Goal: Task Accomplishment & Management: Complete application form

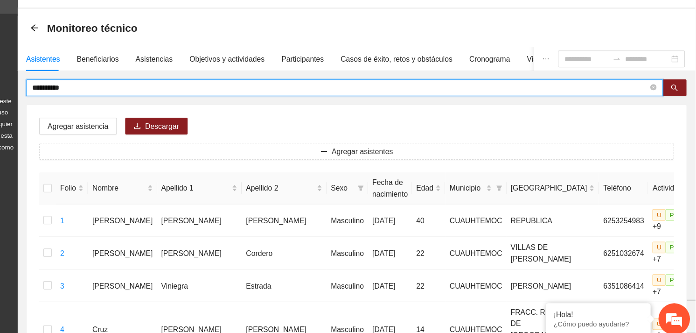
drag, startPoint x: 146, startPoint y: 110, endPoint x: 78, endPoint y: 109, distance: 68.1
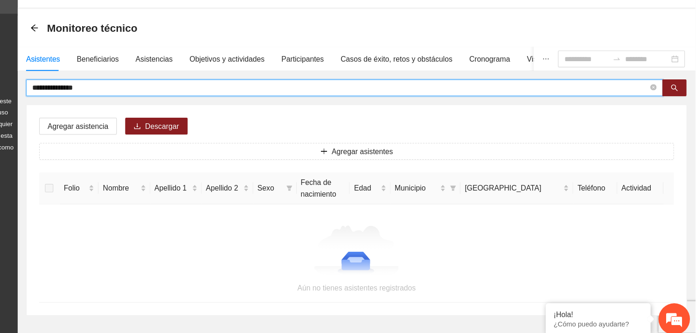
click at [135, 107] on input "**********" at bounding box center [380, 109] width 548 height 10
click at [162, 108] on input "**********" at bounding box center [380, 109] width 548 height 10
type input "**********"
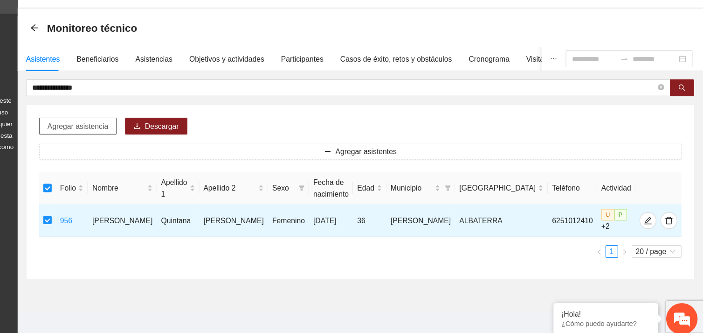
click at [156, 138] on span "Agregar asistencia" at bounding box center [147, 143] width 54 height 10
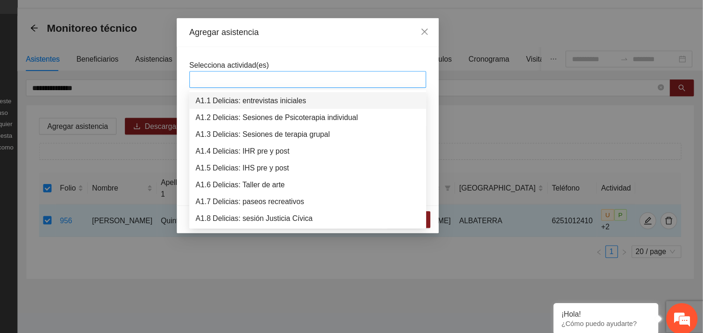
click at [279, 100] on div at bounding box center [352, 101] width 206 height 11
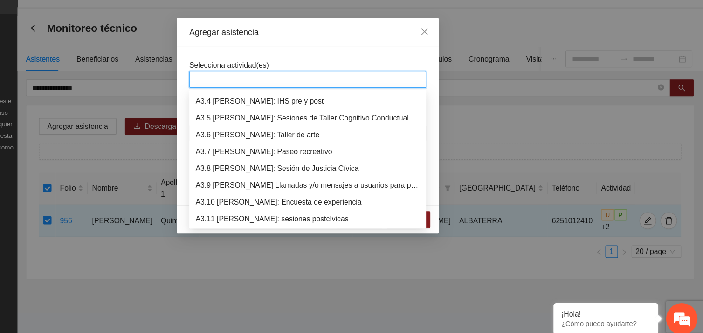
scroll to position [522, 0]
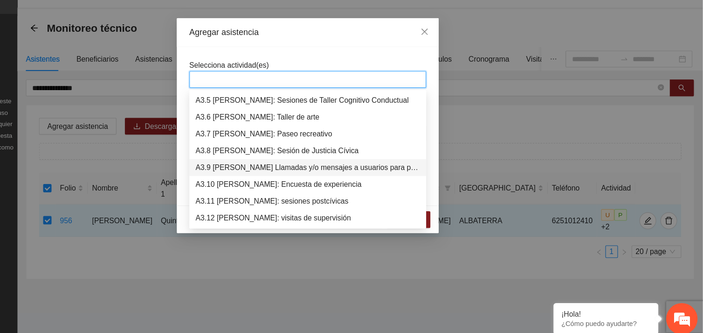
click at [299, 180] on div "A3.9 [PERSON_NAME] Llamadas y/o mensajes a usuarios para programación, seguimie…" at bounding box center [352, 179] width 200 height 10
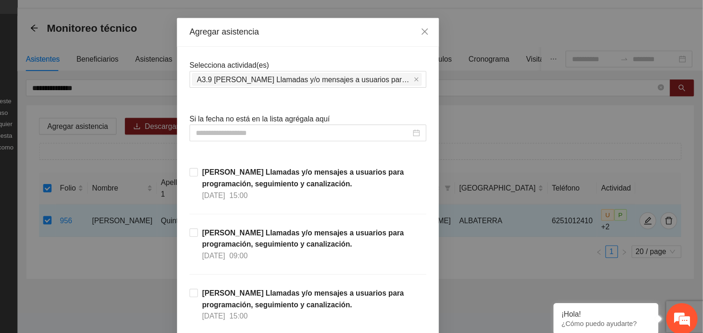
click at [342, 84] on div "Selecciona actividad(es) A3.9 [PERSON_NAME] Llamadas y/o mensajes a usuarios pa…" at bounding box center [351, 95] width 211 height 25
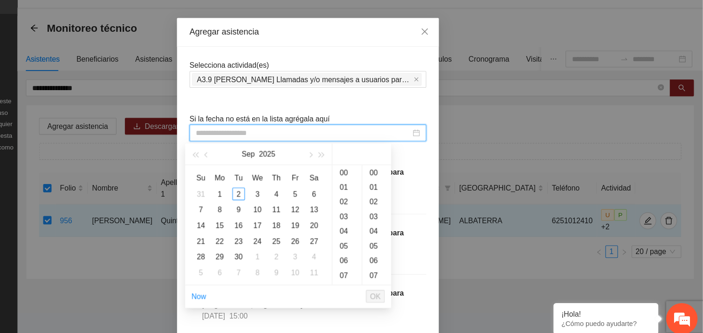
click at [316, 146] on input at bounding box center [347, 149] width 191 height 10
click at [286, 201] on div "2" at bounding box center [290, 202] width 11 height 11
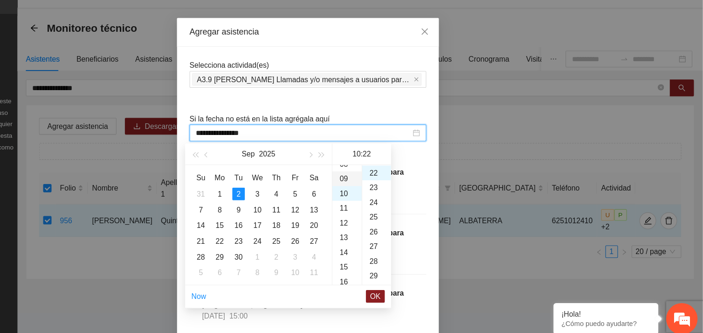
click at [382, 190] on div "09" at bounding box center [387, 189] width 26 height 13
click at [410, 256] on div "33" at bounding box center [413, 254] width 26 height 13
type input "**********"
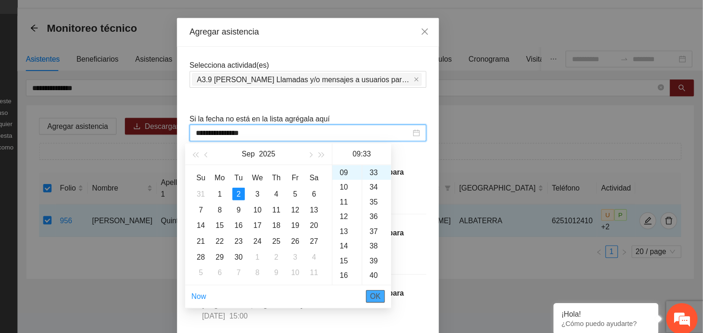
click at [410, 294] on span "OK" at bounding box center [411, 294] width 9 height 10
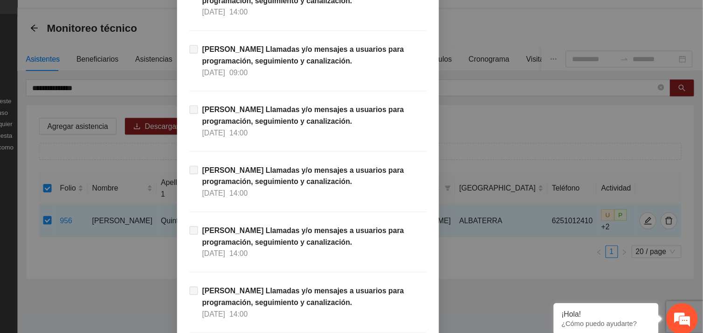
scroll to position [9520, 0]
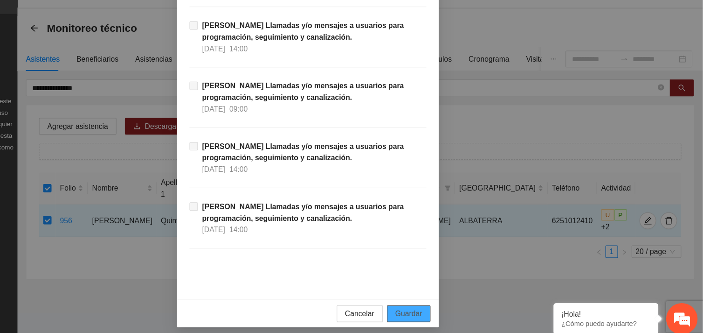
click at [445, 309] on span "Guardar" at bounding box center [442, 309] width 24 height 10
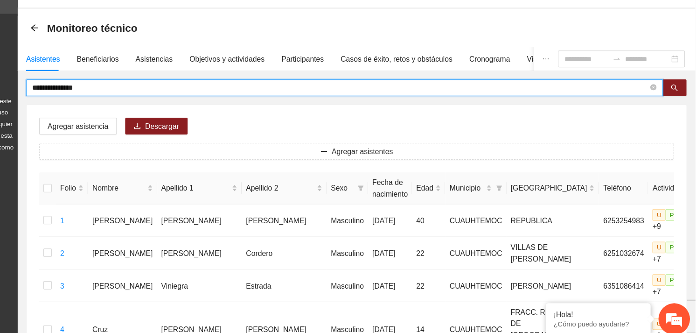
drag, startPoint x: 170, startPoint y: 110, endPoint x: 97, endPoint y: 106, distance: 72.4
type input "*****"
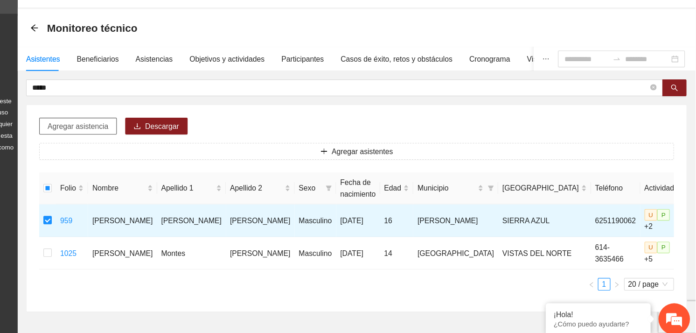
click at [155, 140] on span "Agregar asistencia" at bounding box center [147, 143] width 54 height 10
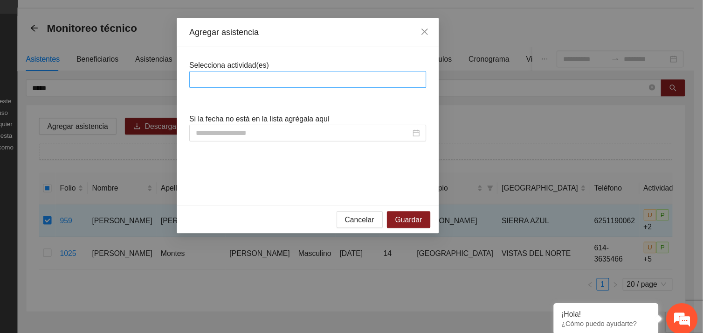
click at [315, 98] on div at bounding box center [352, 101] width 206 height 11
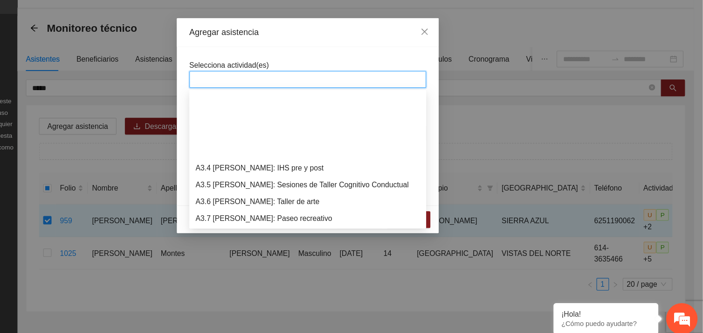
scroll to position [567, 0]
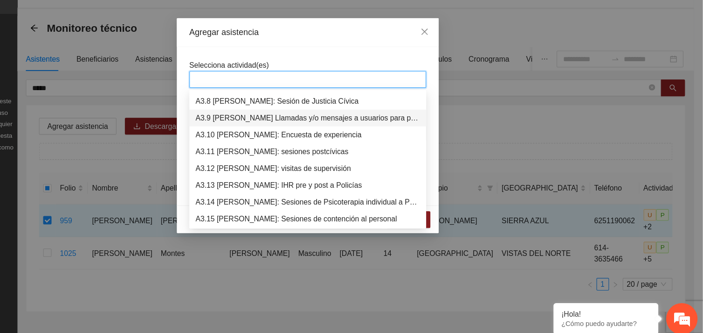
click at [333, 136] on div "A3.9 [PERSON_NAME] Llamadas y/o mensajes a usuarios para programación, seguimie…" at bounding box center [352, 135] width 200 height 10
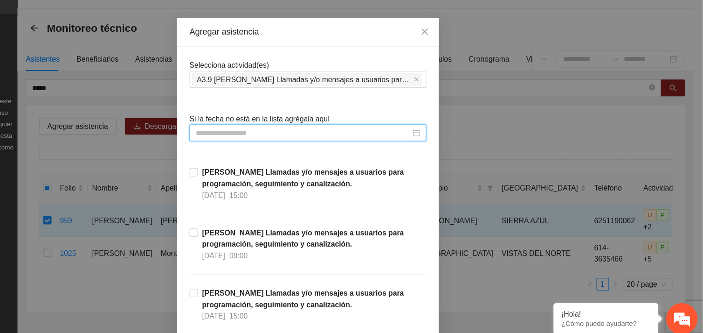
click at [284, 152] on input at bounding box center [347, 149] width 191 height 10
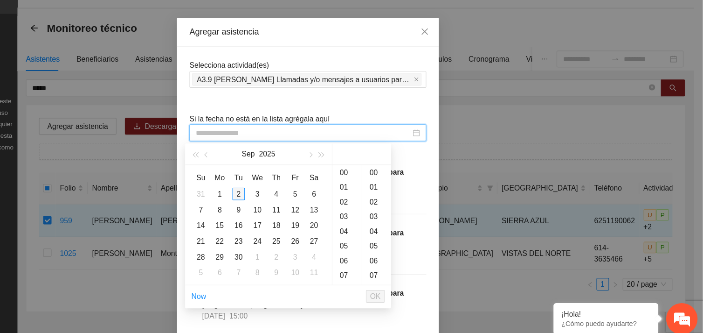
click at [290, 203] on div "2" at bounding box center [290, 202] width 11 height 11
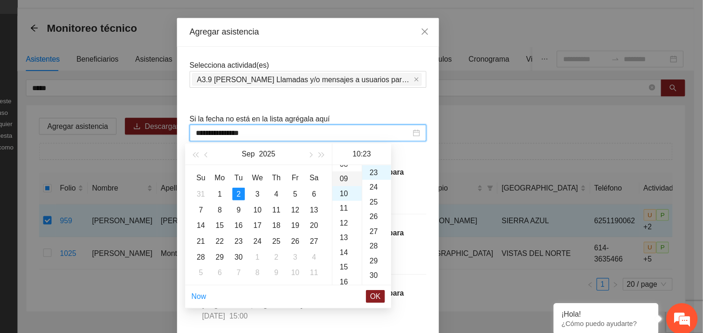
click at [382, 191] on div "09" at bounding box center [387, 189] width 26 height 13
click at [411, 275] on div "34" at bounding box center [413, 271] width 26 height 13
type input "**********"
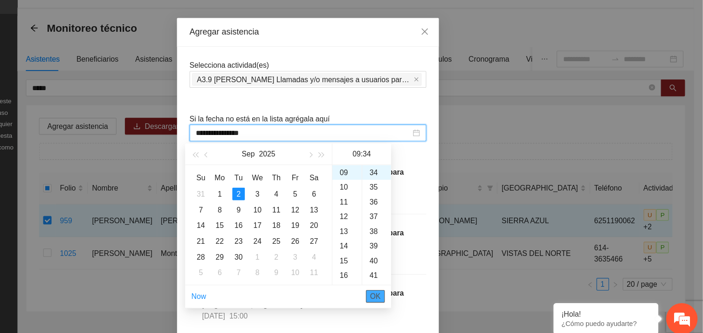
click at [415, 296] on span "OK" at bounding box center [411, 294] width 9 height 10
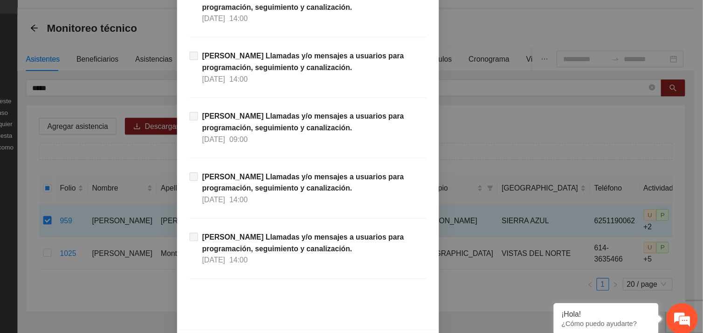
scroll to position [9520, 0]
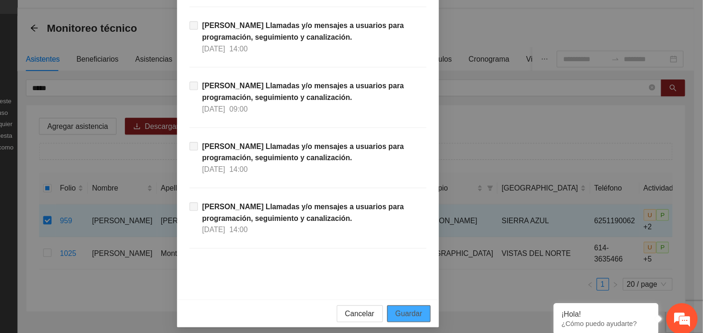
click at [430, 313] on span "Guardar" at bounding box center [442, 309] width 24 height 10
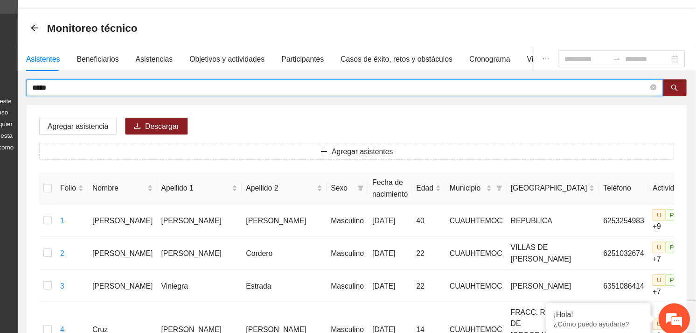
drag, startPoint x: 129, startPoint y: 107, endPoint x: 95, endPoint y: 116, distance: 34.7
type input "**********"
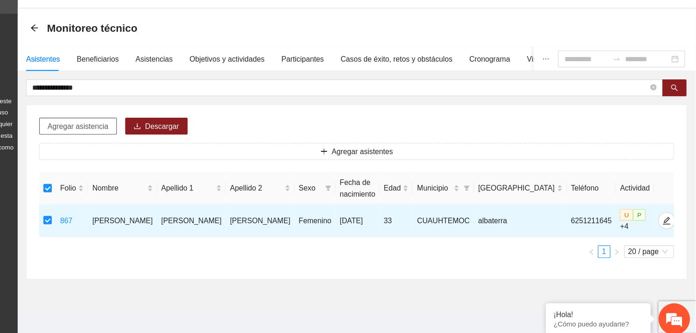
click at [140, 145] on span "Agregar asistencia" at bounding box center [147, 143] width 54 height 10
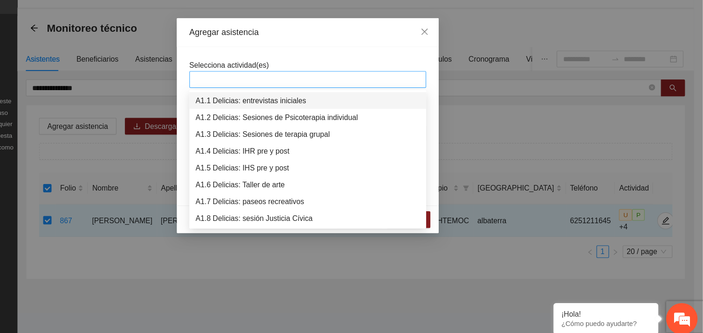
click at [285, 103] on div at bounding box center [352, 101] width 206 height 11
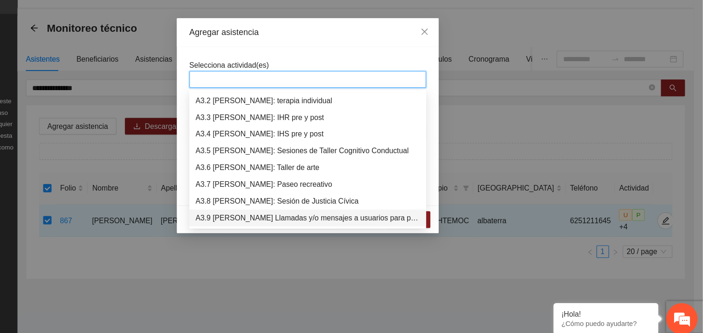
scroll to position [492, 0]
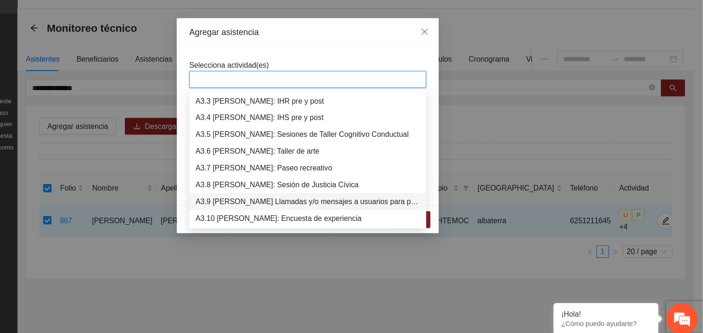
click at [290, 213] on div "A3.9 [PERSON_NAME] Llamadas y/o mensajes a usuarios para programación, seguimie…" at bounding box center [352, 210] width 200 height 10
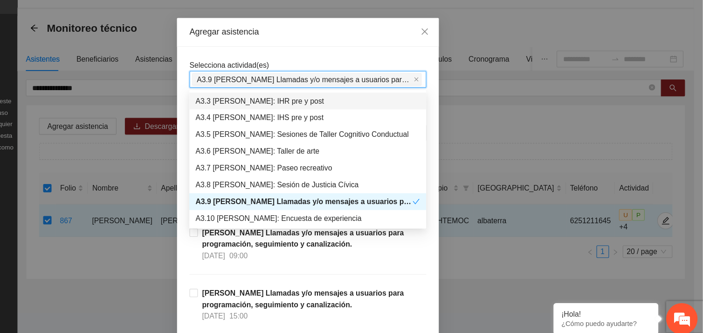
click at [326, 86] on div "Selecciona actividad(es) A3.9 [PERSON_NAME] Llamadas y/o mensajes a usuarios pa…" at bounding box center [351, 95] width 211 height 25
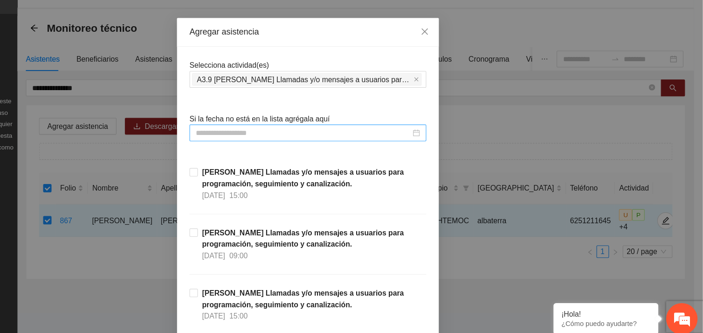
click at [285, 155] on div at bounding box center [351, 148] width 211 height 15
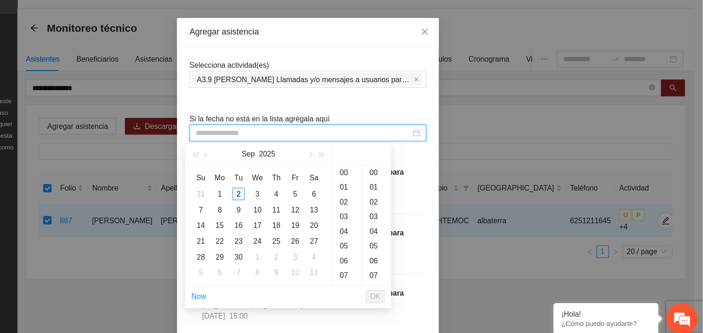
click at [292, 207] on div "2" at bounding box center [290, 202] width 11 height 11
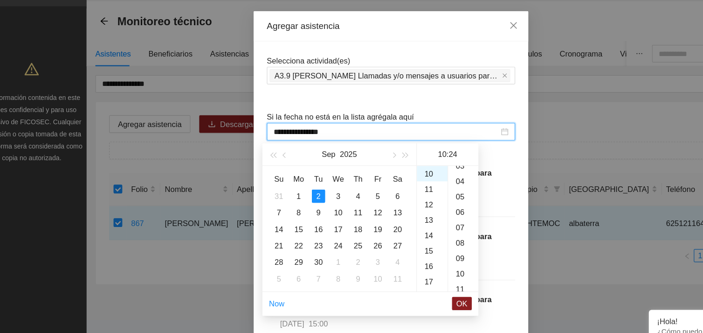
scroll to position [43, 0]
click at [409, 194] on div "04" at bounding box center [413, 193] width 26 height 13
type input "**********"
click at [413, 293] on span "OK" at bounding box center [411, 294] width 9 height 10
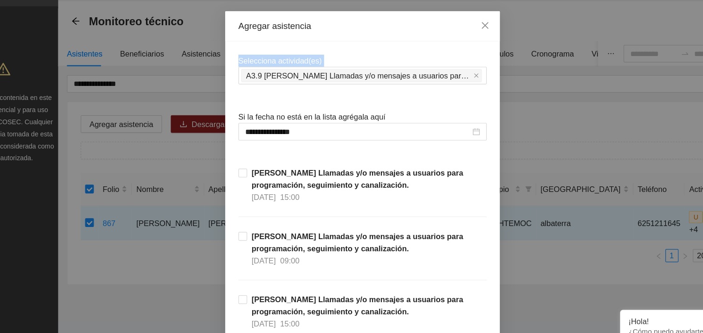
drag, startPoint x: 616, startPoint y: 47, endPoint x: 639, endPoint y: 108, distance: 65.6
click at [639, 108] on div "**********" at bounding box center [351, 166] width 703 height 333
drag, startPoint x: 567, startPoint y: 148, endPoint x: 555, endPoint y: 128, distance: 23.2
click at [555, 128] on div "**********" at bounding box center [351, 166] width 703 height 333
drag, startPoint x: 595, startPoint y: 143, endPoint x: 583, endPoint y: 130, distance: 17.9
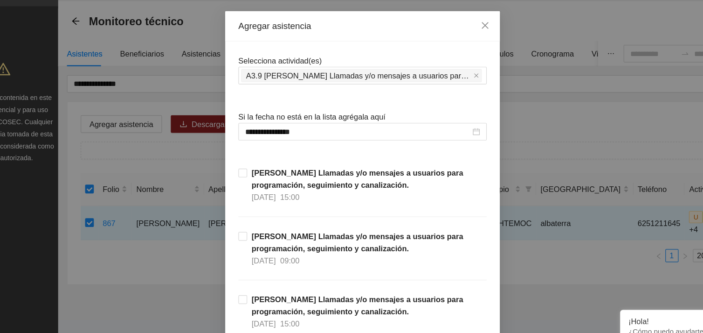
click at [583, 130] on div "**********" at bounding box center [351, 166] width 703 height 333
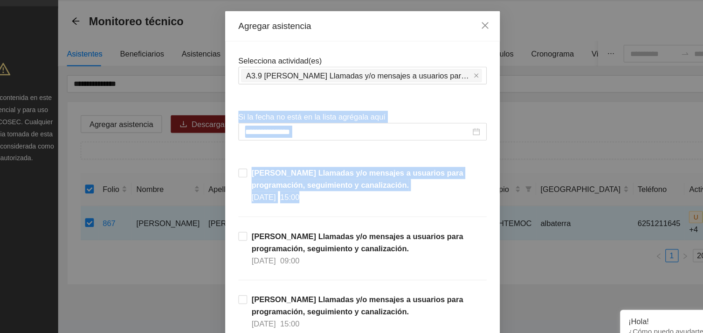
drag, startPoint x: 583, startPoint y: 130, endPoint x: 517, endPoint y: 204, distance: 99.7
click at [517, 204] on div "**********" at bounding box center [351, 166] width 703 height 333
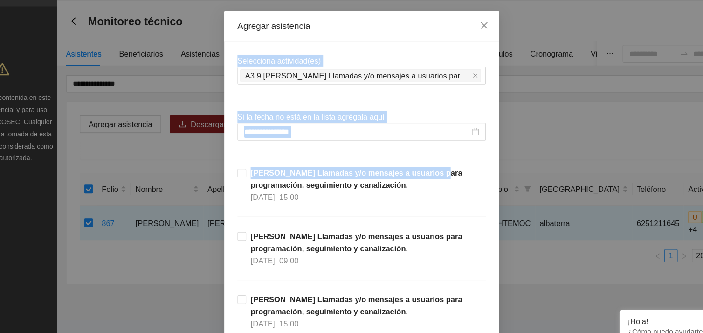
drag, startPoint x: 640, startPoint y: 44, endPoint x: 641, endPoint y: 170, distance: 125.9
click at [644, 170] on div "**********" at bounding box center [351, 166] width 703 height 333
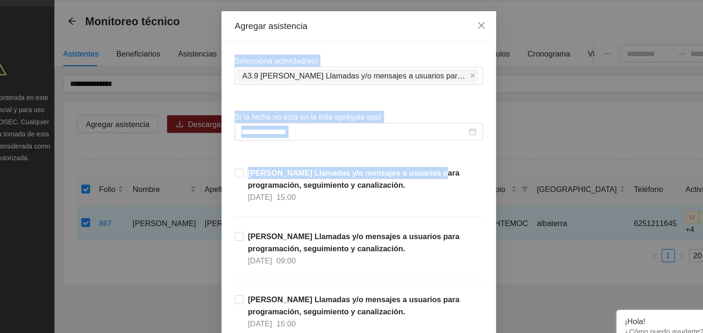
drag, startPoint x: 641, startPoint y: 170, endPoint x: 525, endPoint y: 147, distance: 118.3
click at [525, 147] on div "**********" at bounding box center [351, 166] width 703 height 333
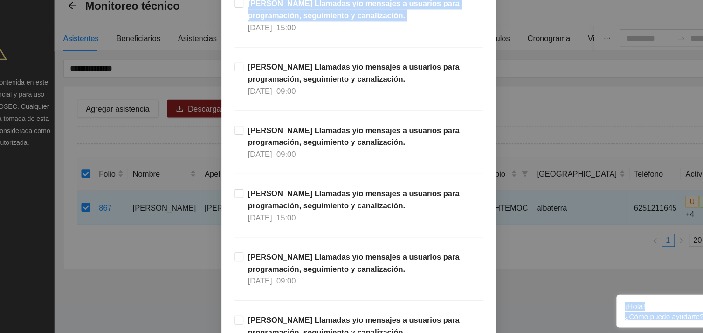
drag, startPoint x: 213, startPoint y: 319, endPoint x: 352, endPoint y: 334, distance: 140.3
click at [352, 332] on html "**********" at bounding box center [351, 166] width 703 height 333
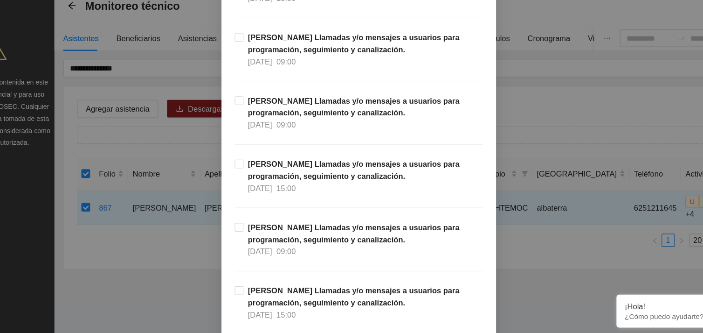
click at [552, 303] on div "**********" at bounding box center [351, 166] width 703 height 333
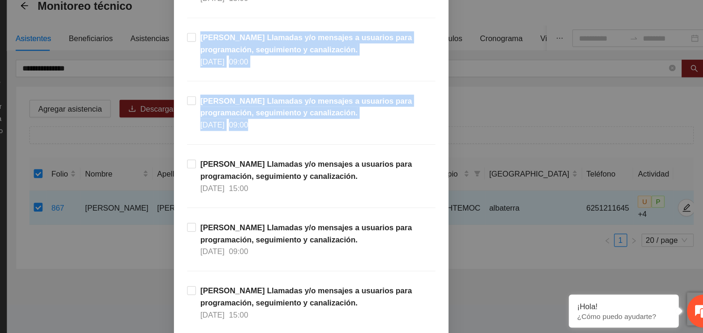
drag, startPoint x: 643, startPoint y: 95, endPoint x: 687, endPoint y: 162, distance: 80.2
click at [695, 162] on div "**********" at bounding box center [351, 166] width 703 height 333
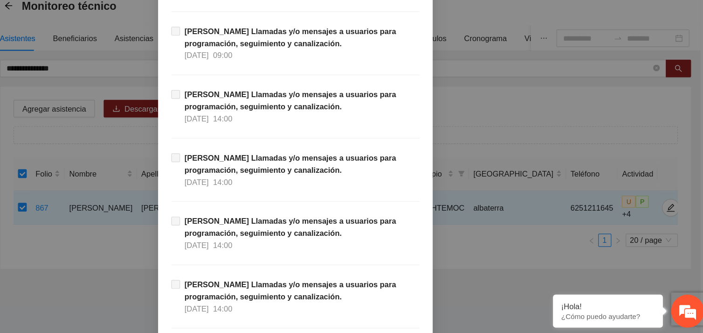
scroll to position [9520, 0]
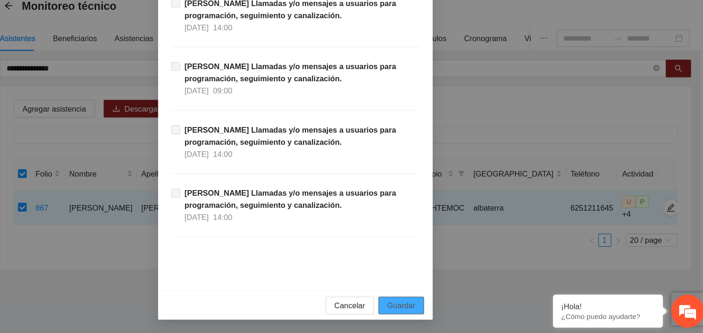
click at [443, 305] on span "Guardar" at bounding box center [442, 309] width 24 height 10
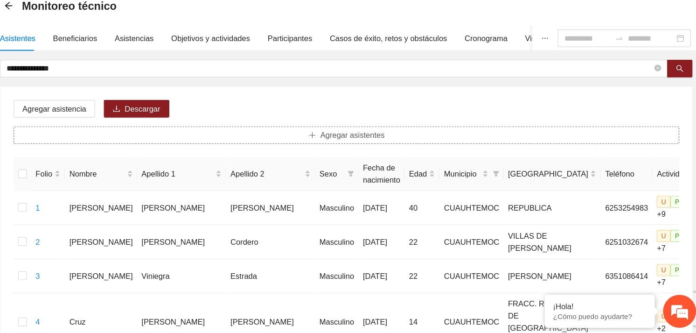
click at [291, 159] on button "Agregar asistentes" at bounding box center [394, 164] width 564 height 15
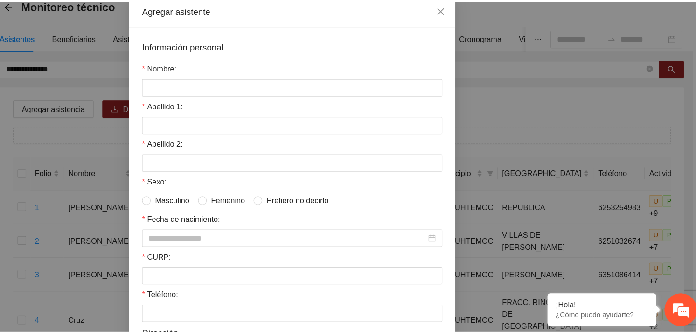
scroll to position [0, 0]
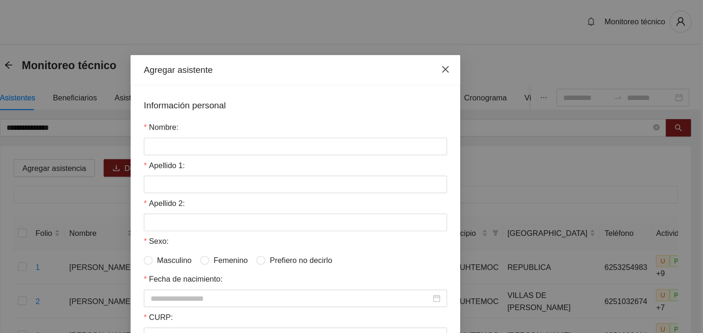
click at [476, 60] on icon "close" at bounding box center [479, 59] width 6 height 6
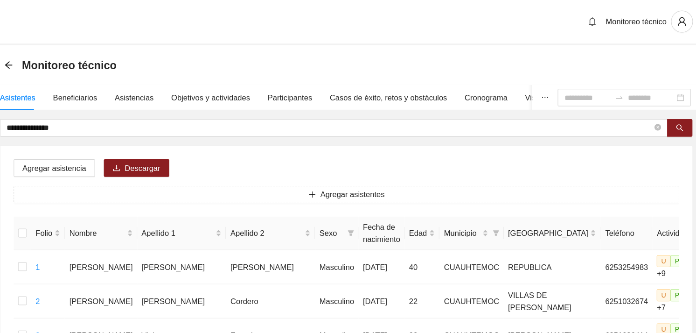
drag, startPoint x: 349, startPoint y: 141, endPoint x: 286, endPoint y: 128, distance: 64.2
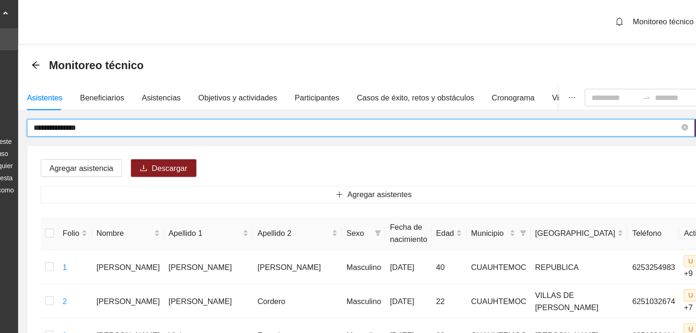
drag, startPoint x: 167, startPoint y: 108, endPoint x: 68, endPoint y: 109, distance: 99.8
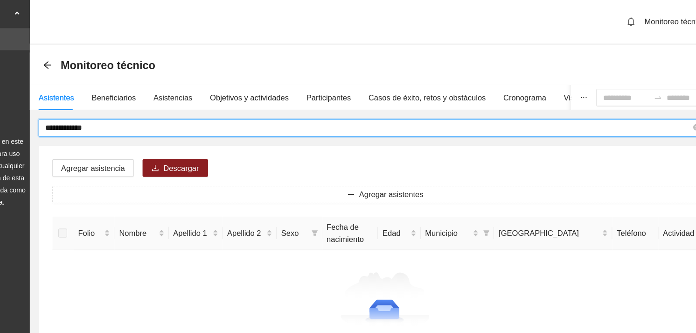
click at [114, 107] on input "**********" at bounding box center [380, 108] width 548 height 10
type input "**********"
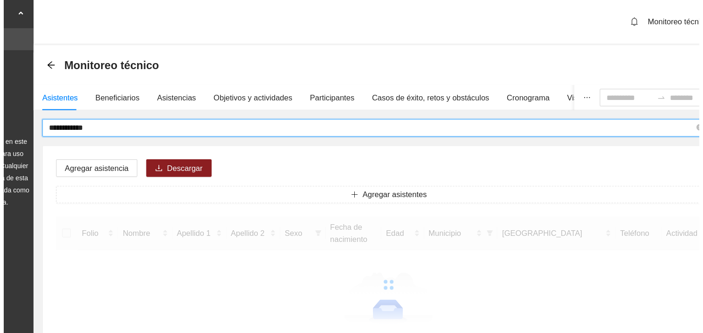
scroll to position [0, 0]
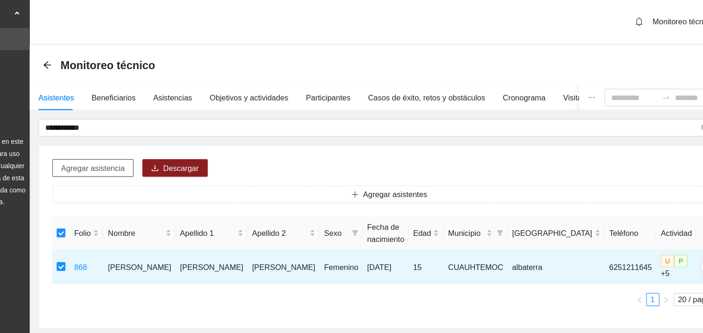
click at [158, 146] on span "Agregar asistencia" at bounding box center [147, 143] width 54 height 10
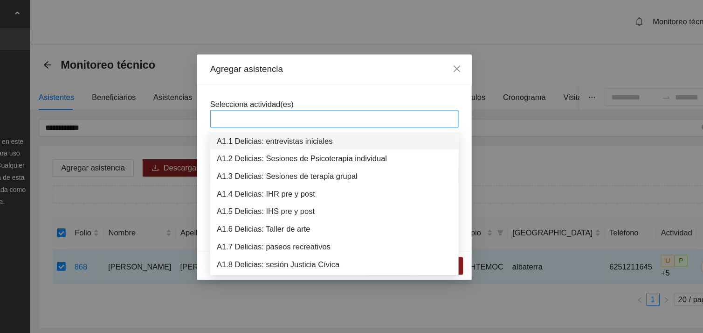
click at [320, 96] on div at bounding box center [352, 101] width 206 height 11
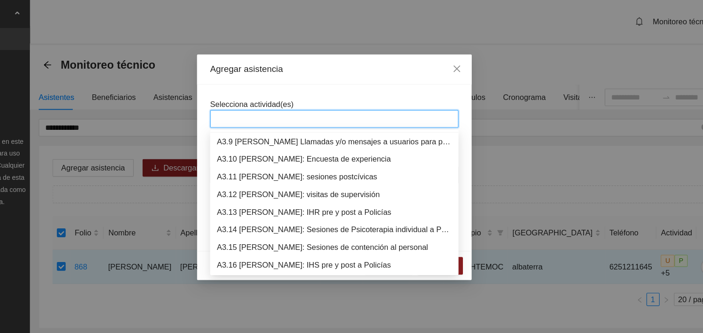
scroll to position [567, 0]
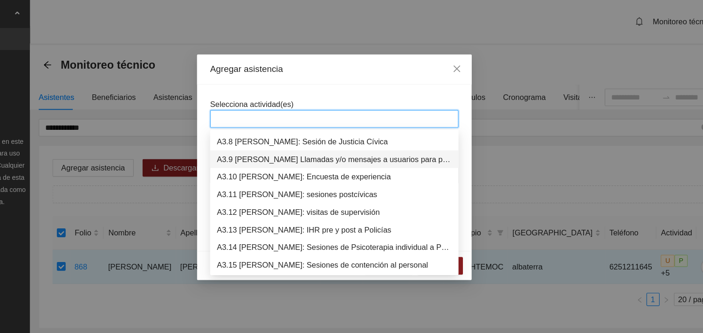
click at [340, 132] on div "A3.9 [PERSON_NAME] Llamadas y/o mensajes a usuarios para programación, seguimie…" at bounding box center [352, 135] width 200 height 10
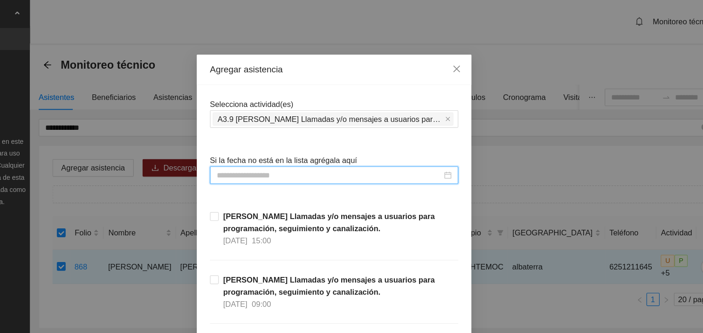
click at [276, 147] on input at bounding box center [347, 149] width 191 height 10
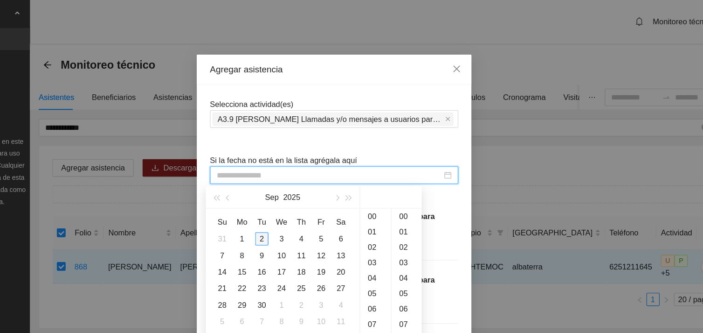
click at [290, 203] on div "2" at bounding box center [290, 202] width 11 height 11
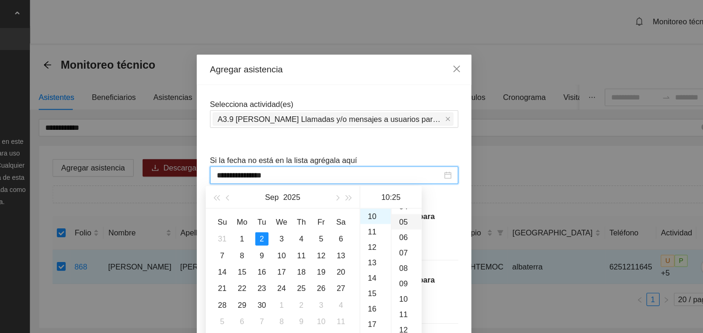
click at [408, 189] on div "05" at bounding box center [413, 188] width 26 height 13
type input "**********"
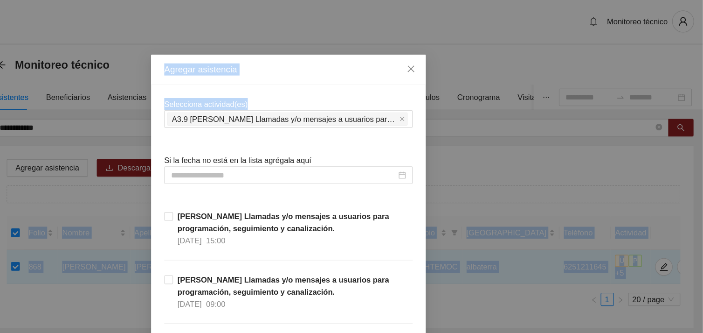
drag, startPoint x: 664, startPoint y: 79, endPoint x: 704, endPoint y: 144, distance: 76.2
click at [695, 144] on html "**********" at bounding box center [351, 166] width 703 height 333
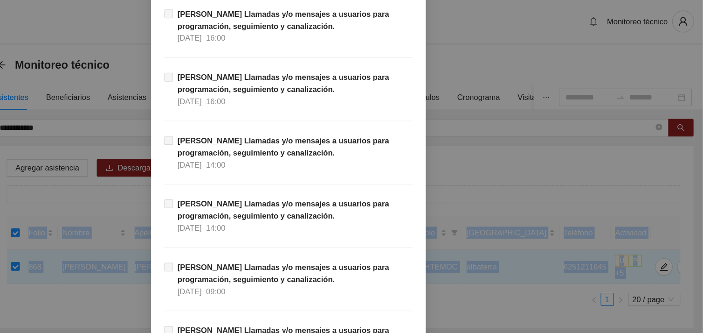
scroll to position [9296, 0]
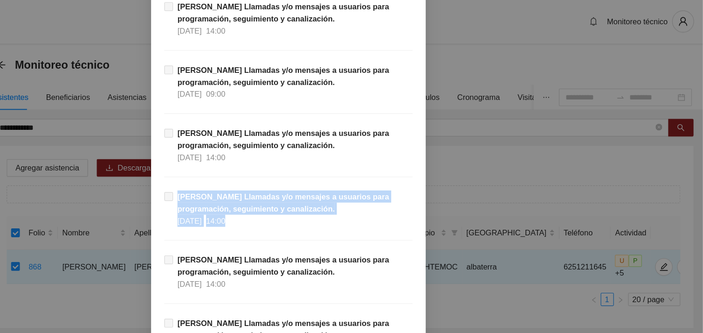
drag, startPoint x: 449, startPoint y: 211, endPoint x: 459, endPoint y: 153, distance: 59.2
drag, startPoint x: 459, startPoint y: 153, endPoint x: 455, endPoint y: 183, distance: 31.1
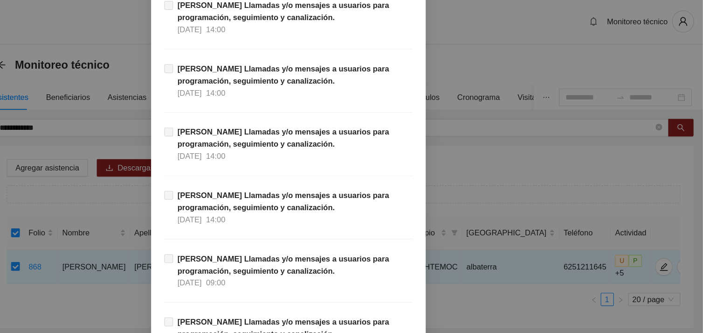
scroll to position [9263, 0]
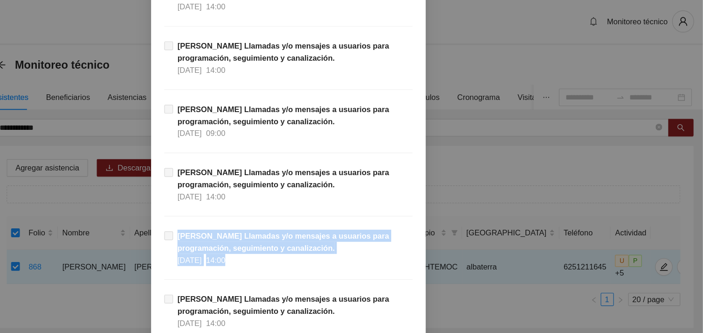
drag, startPoint x: 462, startPoint y: 193, endPoint x: 462, endPoint y: 227, distance: 34.0
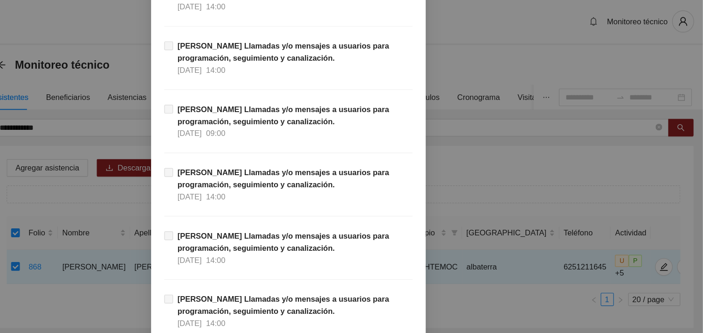
drag, startPoint x: 462, startPoint y: 227, endPoint x: 458, endPoint y: 236, distance: 10.0
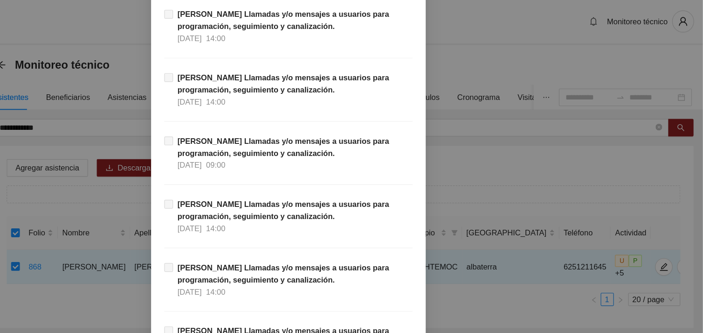
scroll to position [9194, 0]
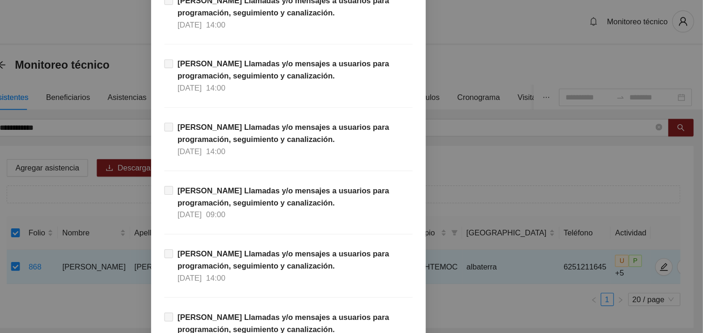
drag, startPoint x: 589, startPoint y: 147, endPoint x: 528, endPoint y: 135, distance: 61.4
click at [528, 135] on div "Agregar asistencia Selecciona actividad(es) A3.9 [PERSON_NAME] Llamadas y/o men…" at bounding box center [351, 166] width 703 height 333
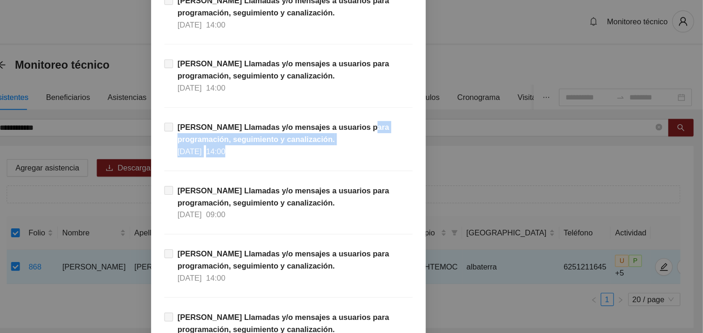
drag, startPoint x: 462, startPoint y: 112, endPoint x: 461, endPoint y: 155, distance: 42.9
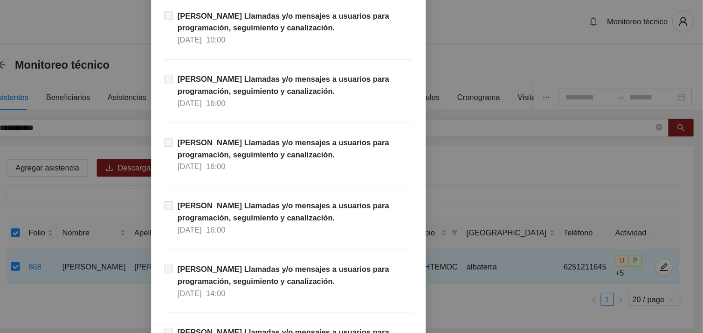
scroll to position [8505, 0]
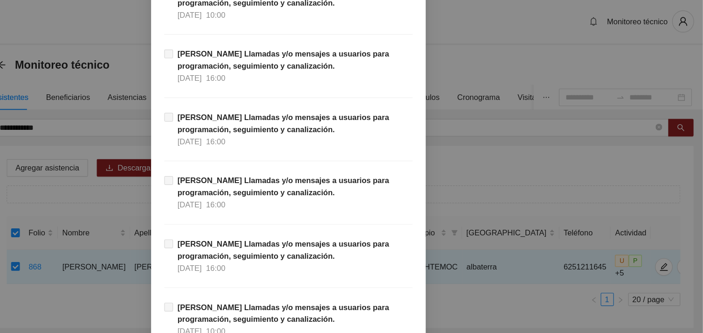
click at [450, 211] on span "[PERSON_NAME] Llamadas y/o mensajes a usuarios para programación, seguimiento y…" at bounding box center [355, 217] width 203 height 31
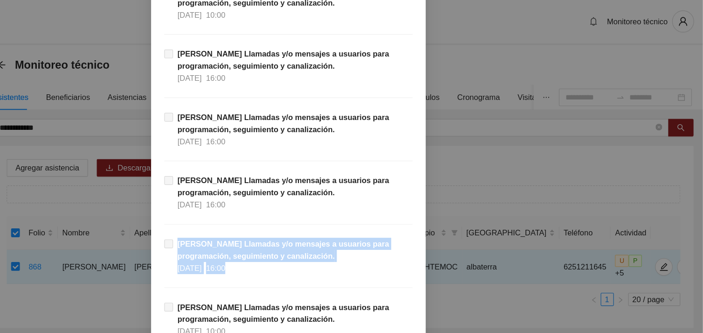
drag, startPoint x: 458, startPoint y: 204, endPoint x: 461, endPoint y: 256, distance: 51.4
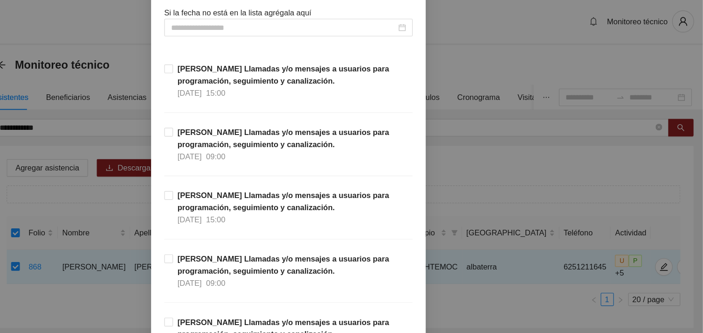
scroll to position [0, 0]
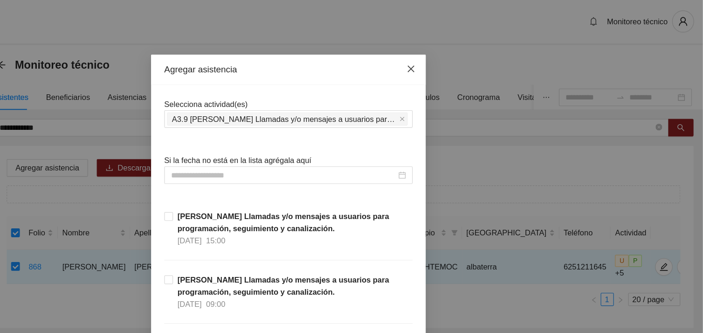
click at [452, 62] on icon "close" at bounding box center [455, 58] width 7 height 7
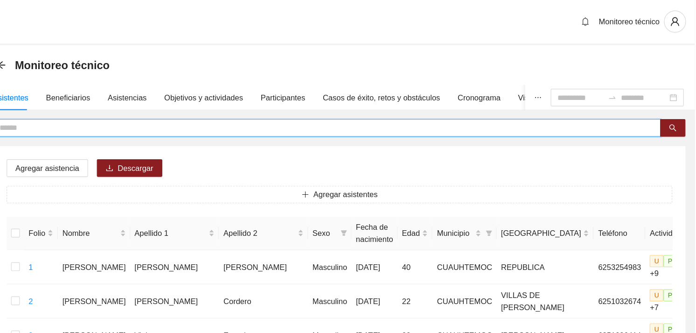
click at [132, 106] on input "text" at bounding box center [380, 109] width 548 height 10
type input "**********"
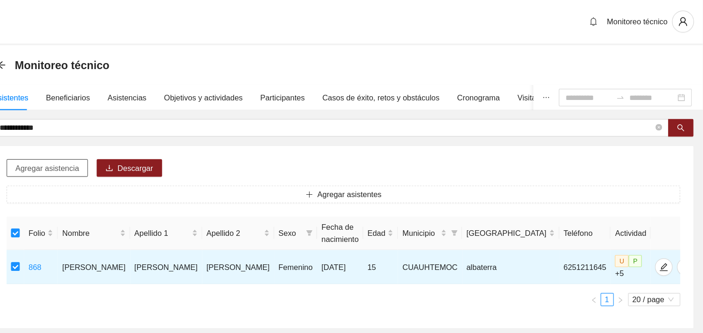
click at [163, 141] on span "Agregar asistencia" at bounding box center [147, 143] width 54 height 10
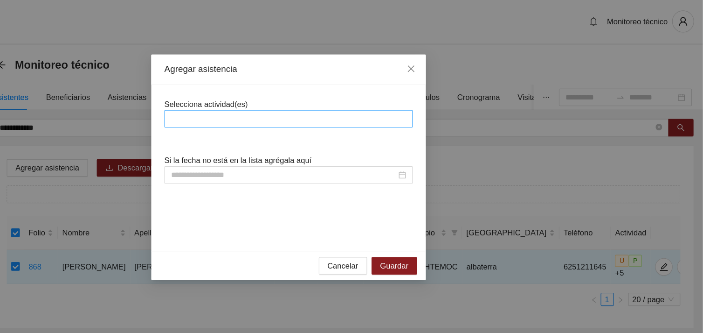
click at [331, 105] on div at bounding box center [352, 101] width 206 height 11
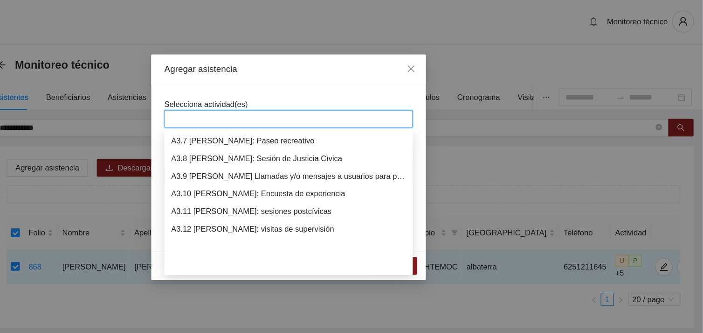
scroll to position [582, 0]
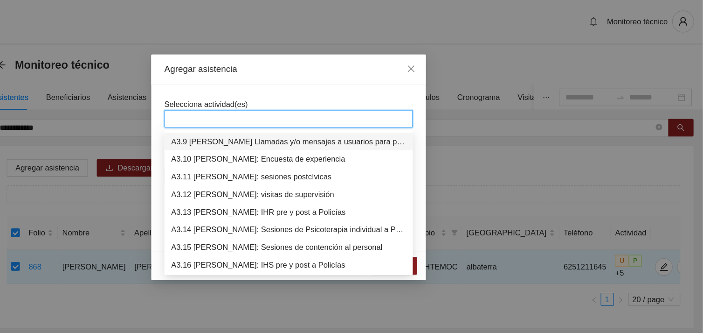
click at [332, 122] on div "A3.9 [PERSON_NAME] Llamadas y/o mensajes a usuarios para programación, seguimie…" at bounding box center [352, 120] width 200 height 10
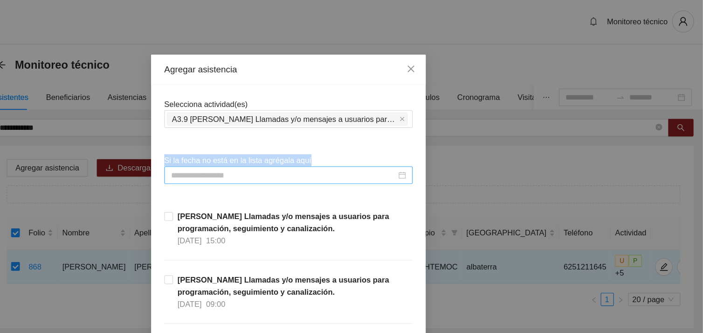
drag, startPoint x: 333, startPoint y: 83, endPoint x: 285, endPoint y: 146, distance: 79.0
click at [285, 146] on input at bounding box center [347, 149] width 191 height 10
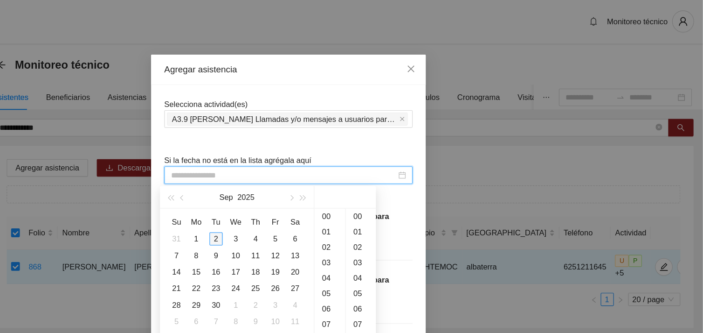
click at [293, 203] on div "2" at bounding box center [290, 202] width 11 height 11
click at [385, 182] on div "10" at bounding box center [387, 183] width 26 height 13
click at [409, 203] on div "05" at bounding box center [413, 205] width 26 height 13
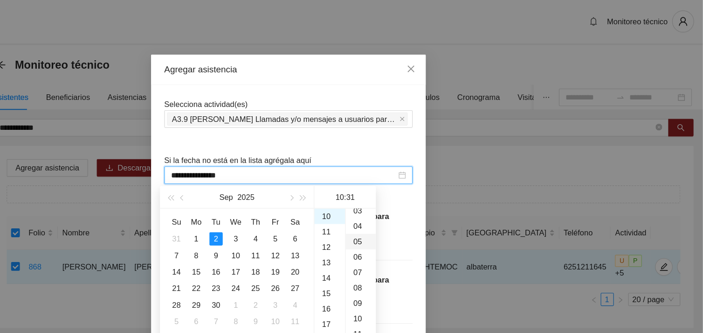
type input "**********"
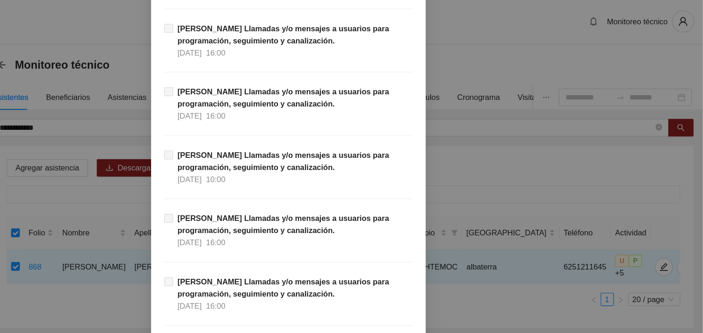
scroll to position [9136, 0]
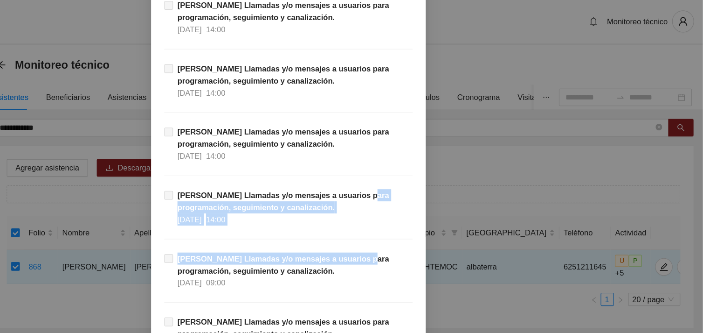
drag, startPoint x: 463, startPoint y: 169, endPoint x: 462, endPoint y: 222, distance: 52.7
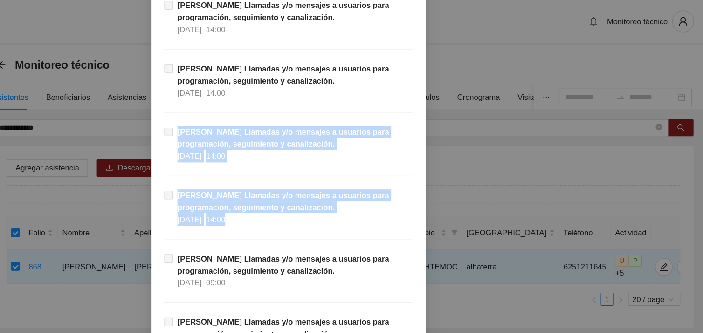
drag, startPoint x: 462, startPoint y: 222, endPoint x: 465, endPoint y: 205, distance: 17.2
click at [465, 205] on div "Agregar asistencia Selecciona actividad(es) A3.9 [PERSON_NAME] Llamadas y/o men…" at bounding box center [351, 166] width 703 height 333
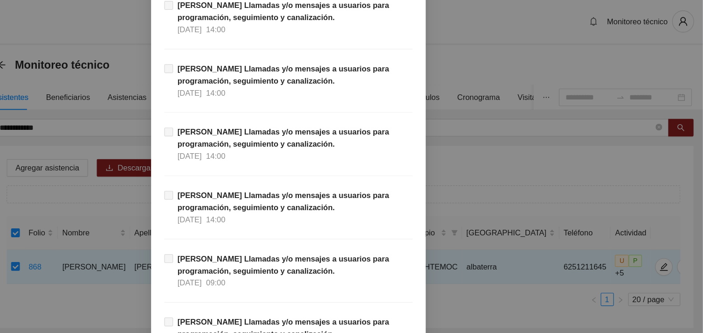
drag, startPoint x: 518, startPoint y: 128, endPoint x: 550, endPoint y: 14, distance: 118.3
click at [550, 14] on div "Agregar asistencia Selecciona actividad(es) A3.9 [PERSON_NAME] Llamadas y/o men…" at bounding box center [351, 166] width 703 height 333
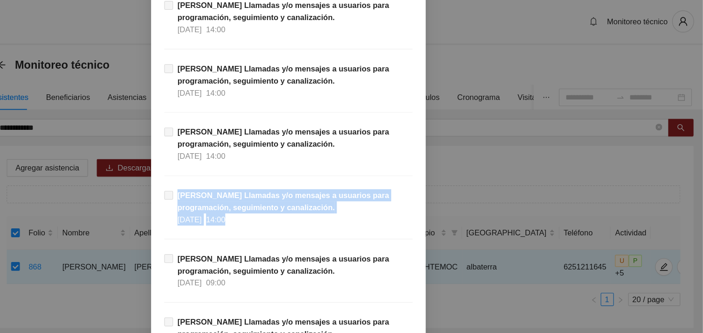
drag, startPoint x: 464, startPoint y: 141, endPoint x: 465, endPoint y: 200, distance: 59.2
click at [465, 200] on div "Agregar asistencia Selecciona actividad(es) A3.9 [PERSON_NAME] Llamadas y/o men…" at bounding box center [351, 166] width 703 height 333
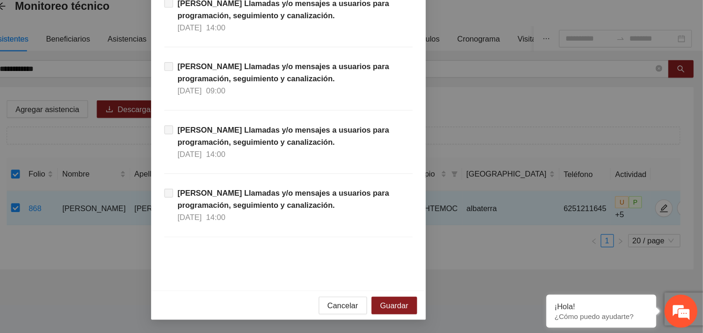
scroll to position [0, 0]
click at [444, 313] on span "Guardar" at bounding box center [442, 309] width 24 height 10
click at [439, 306] on span "Guardar" at bounding box center [442, 309] width 24 height 10
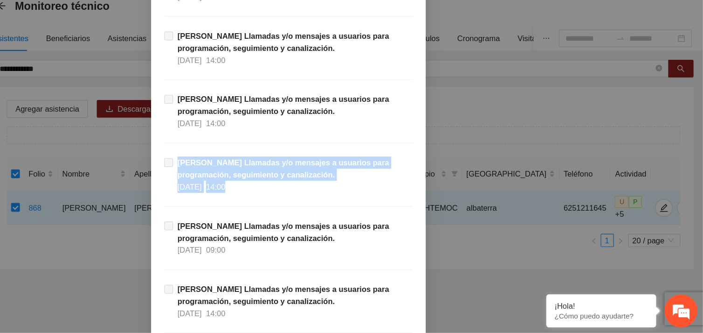
scroll to position [9142, 0]
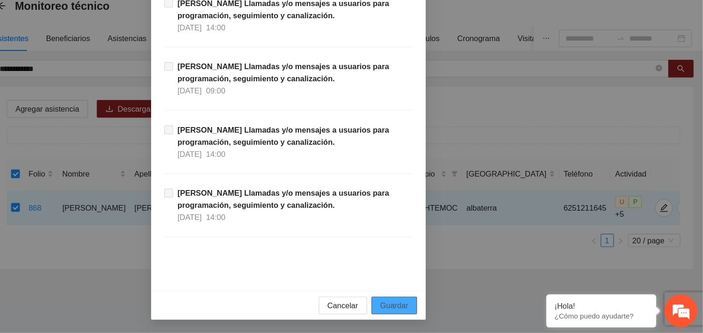
click at [437, 310] on span "Guardar" at bounding box center [442, 309] width 24 height 10
click at [439, 307] on span "Guardar" at bounding box center [442, 309] width 24 height 10
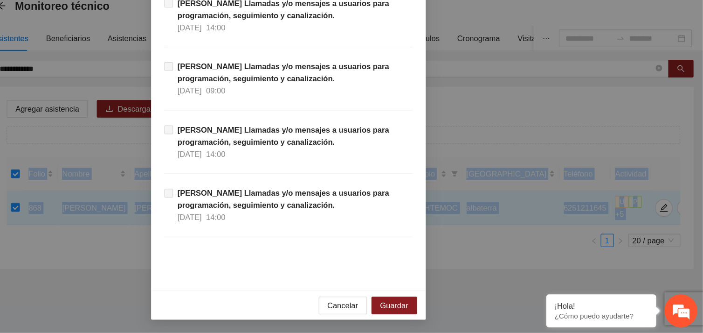
drag, startPoint x: 699, startPoint y: 314, endPoint x: 705, endPoint y: 181, distance: 133.5
click at [703, 181] on html "**********" at bounding box center [351, 166] width 703 height 333
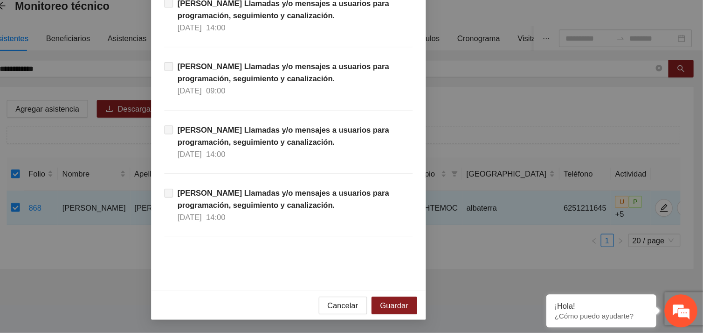
click at [629, 284] on div "Agregar asistencia Selecciona actividad(es) A3.9 [PERSON_NAME] Llamadas y/o men…" at bounding box center [351, 166] width 703 height 333
click at [438, 311] on span "Guardar" at bounding box center [442, 309] width 24 height 10
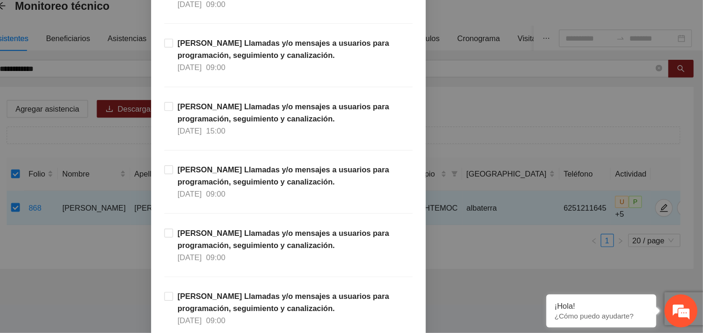
scroll to position [47, 0]
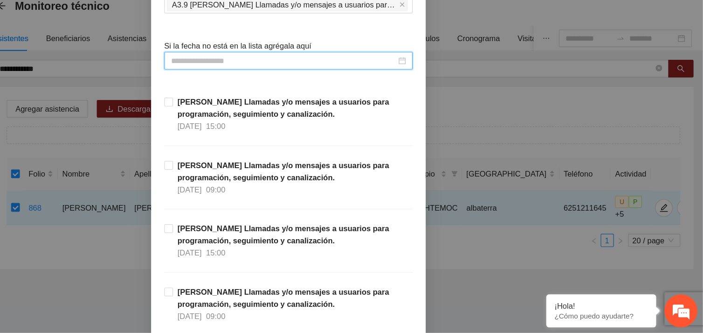
click at [371, 104] on input at bounding box center [347, 102] width 191 height 10
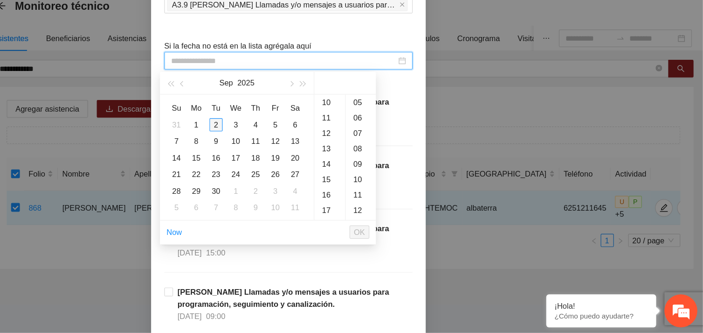
click at [290, 154] on div "2" at bounding box center [290, 156] width 11 height 11
click at [409, 201] on div "05" at bounding box center [413, 202] width 26 height 13
type input "**********"
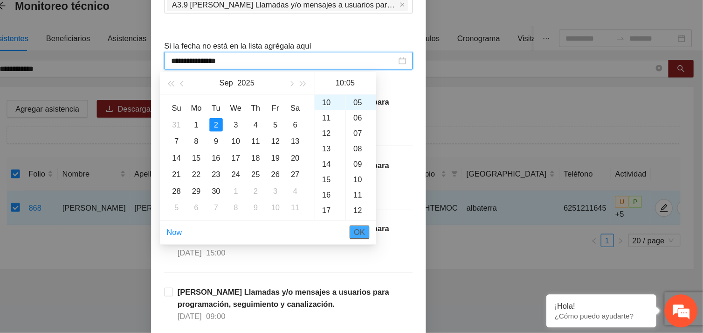
click at [412, 246] on span "OK" at bounding box center [411, 247] width 9 height 10
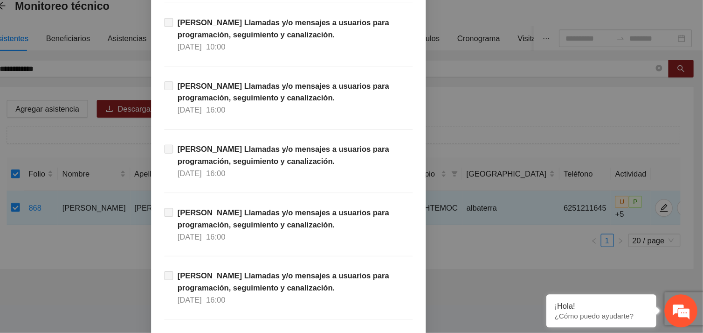
scroll to position [9520, 0]
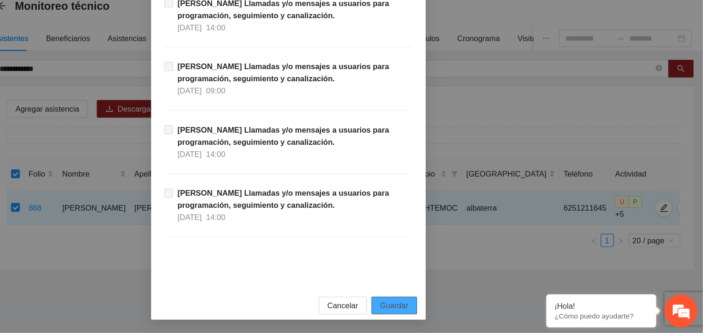
click at [446, 307] on span "Guardar" at bounding box center [442, 309] width 24 height 10
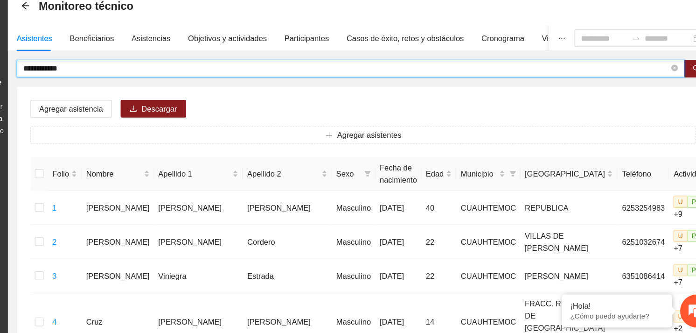
drag, startPoint x: 148, startPoint y: 107, endPoint x: 83, endPoint y: 109, distance: 65.3
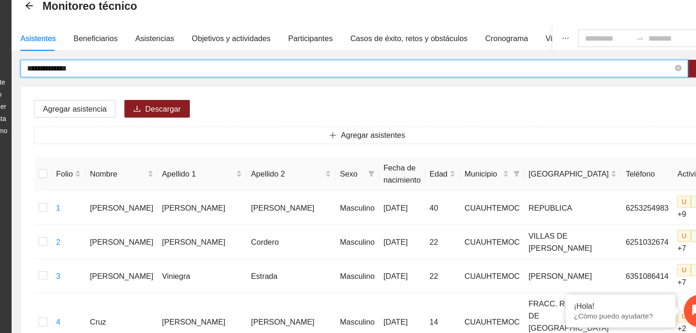
type input "**********"
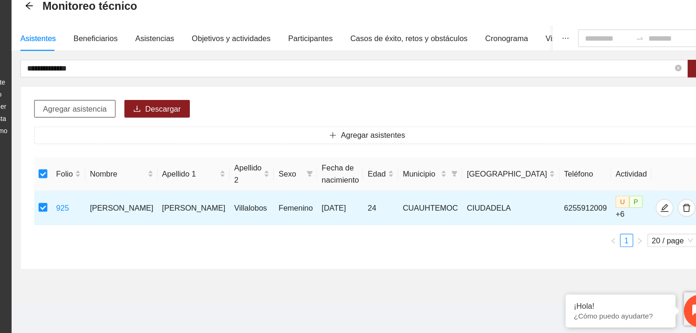
click at [149, 143] on span "Agregar asistencia" at bounding box center [147, 143] width 54 height 10
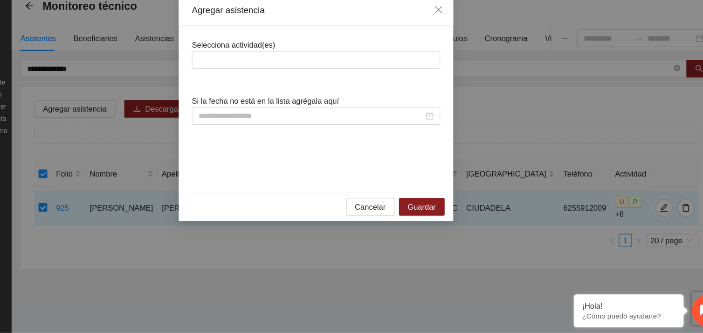
scroll to position [0, 0]
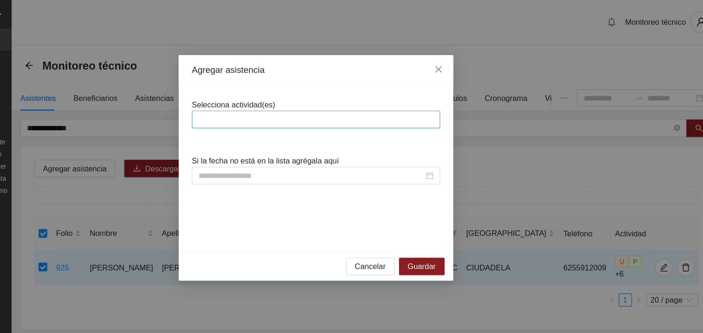
click at [281, 96] on div at bounding box center [352, 101] width 206 height 11
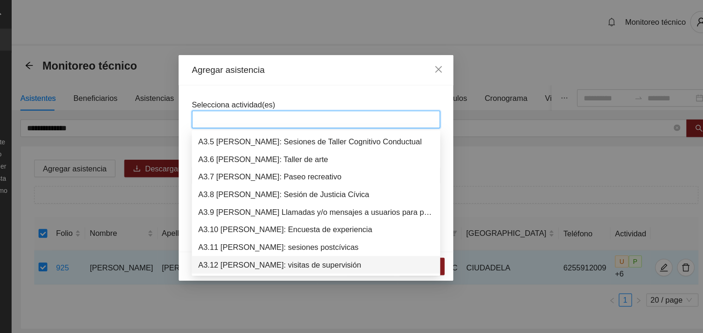
scroll to position [522, 0]
click at [317, 186] on div "A3.9 [PERSON_NAME] Llamadas y/o mensajes a usuarios para programación, seguimie…" at bounding box center [351, 179] width 211 height 15
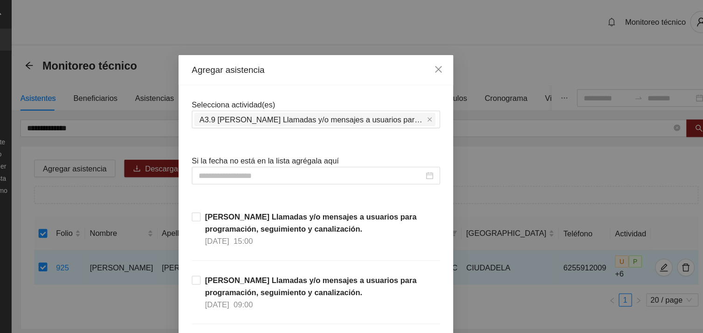
click at [345, 83] on div "Selecciona actividad(es) A3.9 [PERSON_NAME] Llamadas y/o mensajes a usuarios pa…" at bounding box center [351, 95] width 211 height 25
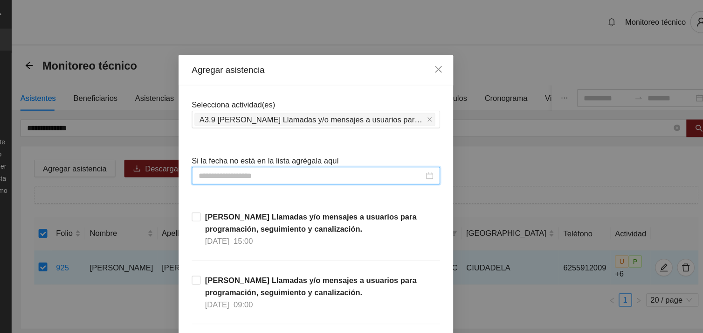
click at [300, 147] on input at bounding box center [347, 149] width 191 height 10
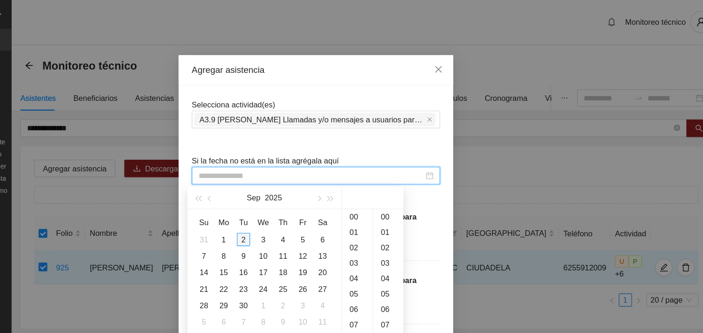
click at [291, 199] on div "2" at bounding box center [290, 202] width 11 height 11
click at [410, 206] on div "03" at bounding box center [413, 207] width 26 height 13
type input "**********"
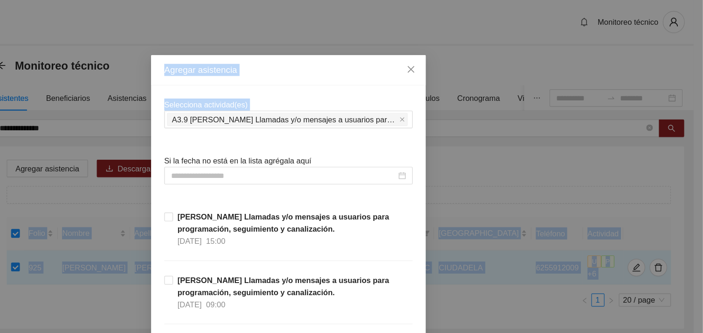
drag, startPoint x: 680, startPoint y: 111, endPoint x: 704, endPoint y: 163, distance: 57.4
click at [703, 163] on html "**********" at bounding box center [351, 166] width 703 height 333
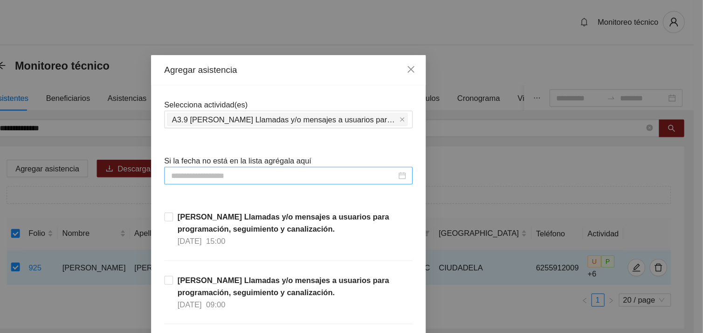
click at [331, 148] on input at bounding box center [347, 149] width 191 height 10
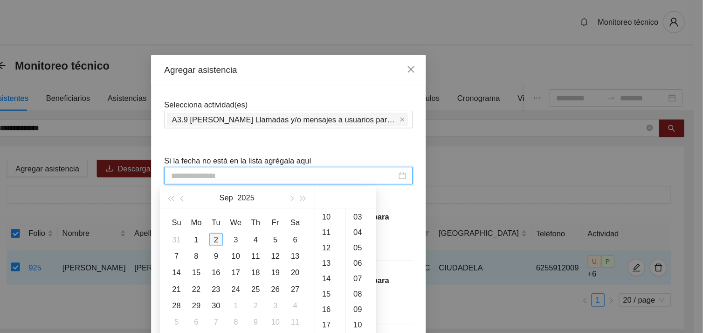
click at [292, 201] on div "2" at bounding box center [290, 202] width 11 height 11
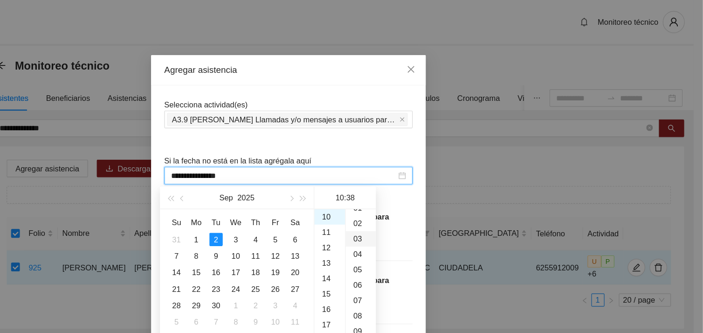
click at [408, 199] on div "03" at bounding box center [413, 202] width 26 height 13
type input "**********"
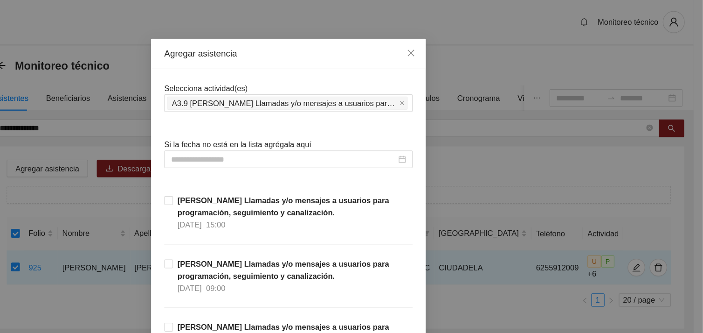
scroll to position [0, 0]
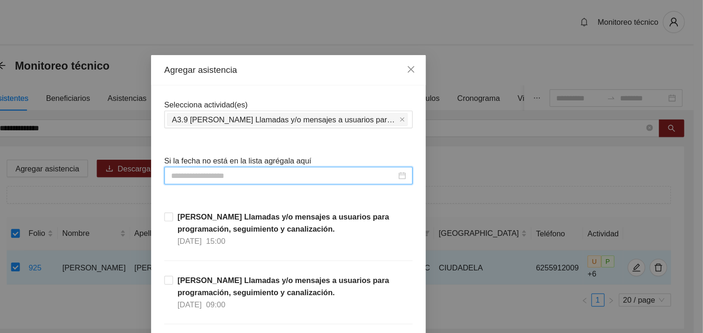
click at [351, 149] on input at bounding box center [347, 149] width 191 height 10
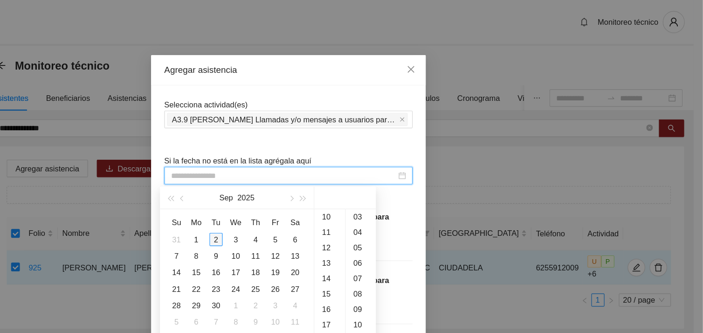
click at [289, 200] on div "2" at bounding box center [290, 202] width 11 height 11
click at [411, 224] on div "03" at bounding box center [413, 222] width 26 height 13
type input "**********"
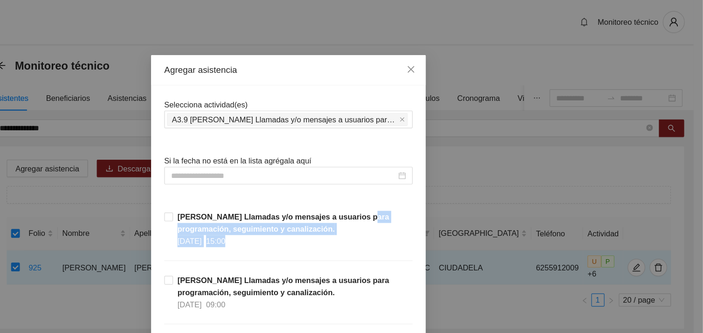
drag, startPoint x: 459, startPoint y: 189, endPoint x: 462, endPoint y: 216, distance: 27.2
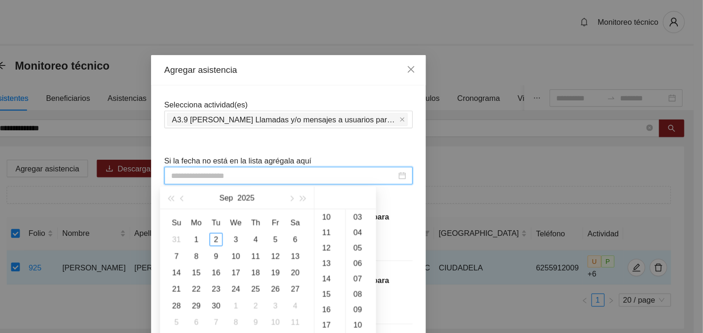
click at [392, 145] on input at bounding box center [347, 149] width 191 height 10
click at [292, 201] on div "2" at bounding box center [290, 202] width 11 height 11
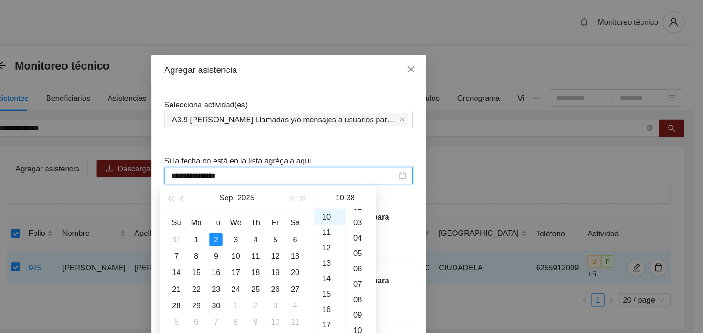
scroll to position [30, 0]
click at [408, 193] on div "03" at bounding box center [413, 193] width 26 height 13
type input "**********"
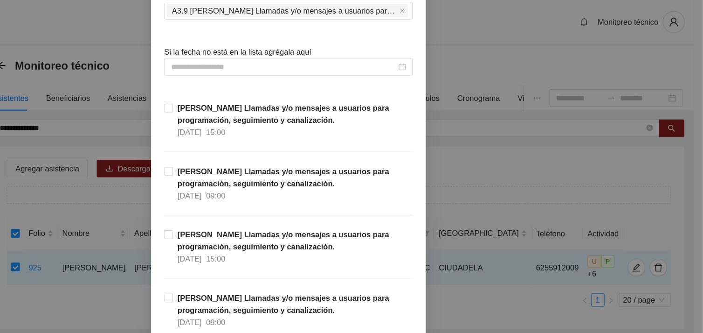
scroll to position [75, 0]
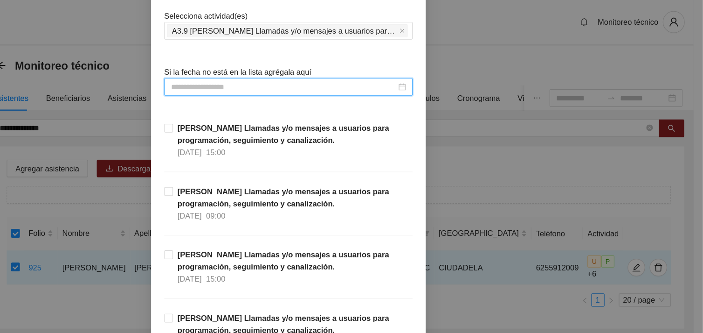
click at [417, 76] on input at bounding box center [347, 74] width 191 height 10
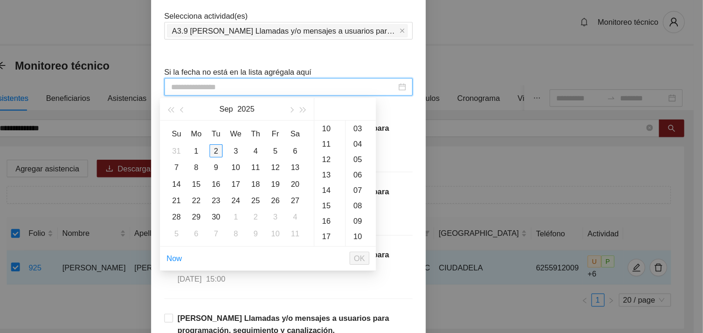
click at [292, 125] on div "2" at bounding box center [290, 127] width 11 height 11
click at [387, 106] on div "10" at bounding box center [387, 108] width 26 height 13
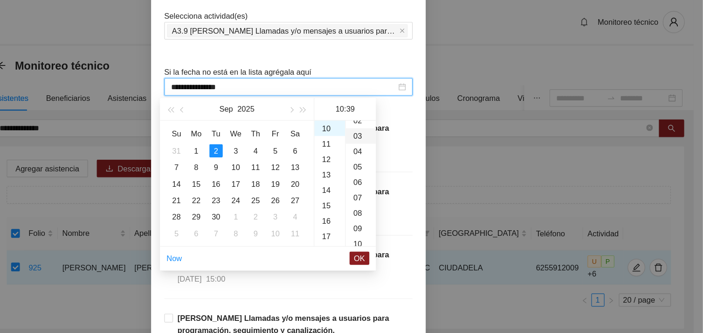
click at [410, 114] on div "03" at bounding box center [413, 115] width 26 height 13
type input "**********"
click at [414, 215] on span "OK" at bounding box center [411, 219] width 9 height 10
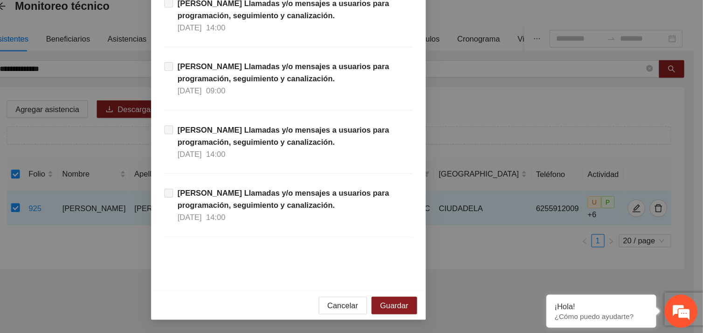
scroll to position [0, 0]
click at [439, 311] on span "Guardar" at bounding box center [442, 309] width 24 height 10
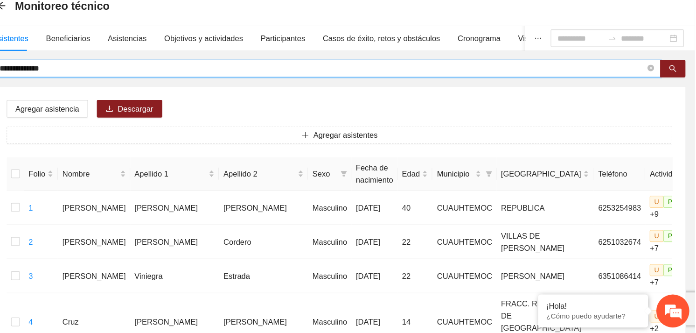
click at [155, 104] on input "**********" at bounding box center [380, 109] width 548 height 10
type input "*"
type input "**********"
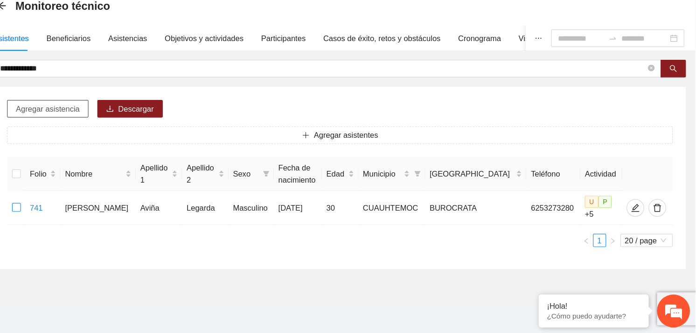
click at [164, 139] on div "Agregar asistencia Descargar Agregar asistentes Folio Nombre Apellido 1 Apellid…" at bounding box center [394, 201] width 587 height 154
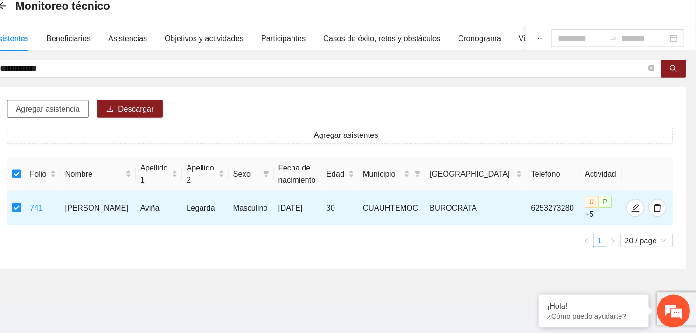
click at [160, 147] on span "Agregar asistencia" at bounding box center [147, 143] width 54 height 10
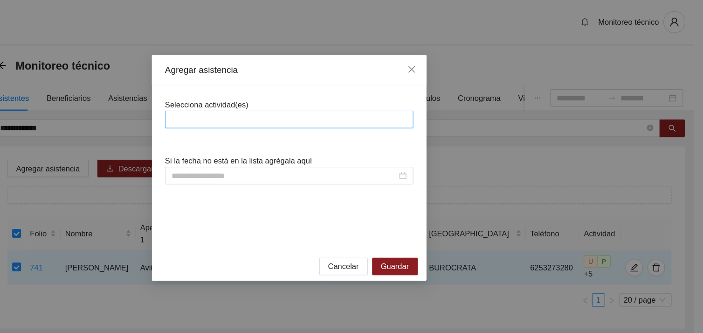
click at [284, 100] on div at bounding box center [352, 101] width 206 height 11
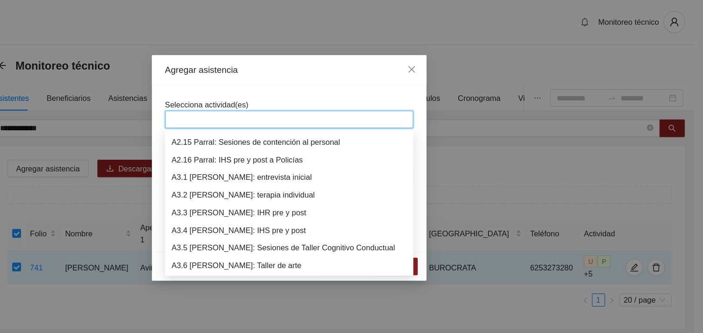
scroll to position [537, 0]
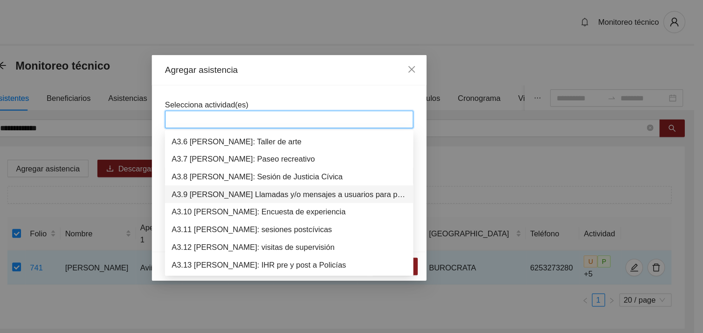
click at [284, 169] on div "A3.9 [PERSON_NAME] Llamadas y/o mensajes a usuarios para programación, seguimie…" at bounding box center [352, 165] width 200 height 10
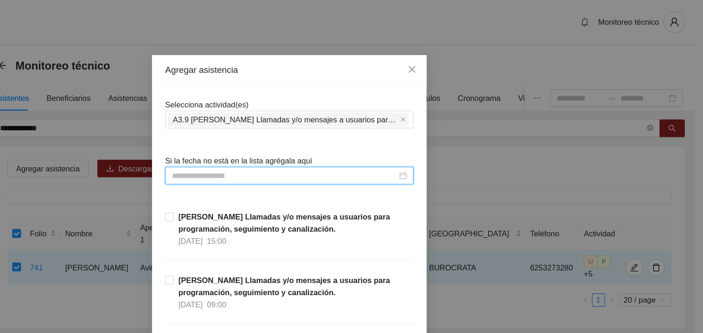
click at [264, 145] on input at bounding box center [347, 149] width 191 height 10
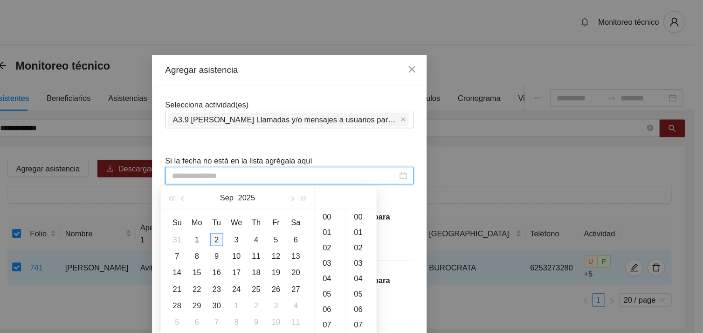
click at [294, 203] on div "2" at bounding box center [290, 202] width 11 height 11
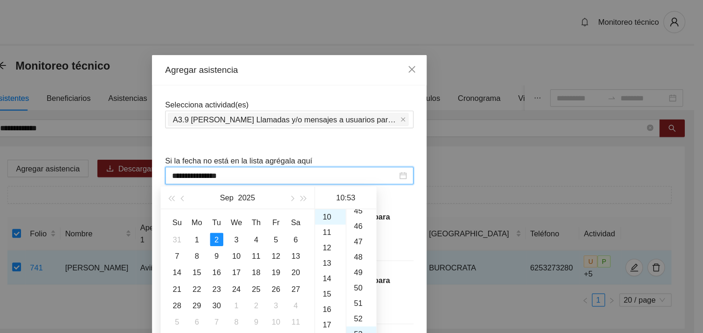
scroll to position [586, 0]
click at [407, 211] on div "47" at bounding box center [413, 211] width 26 height 13
type input "**********"
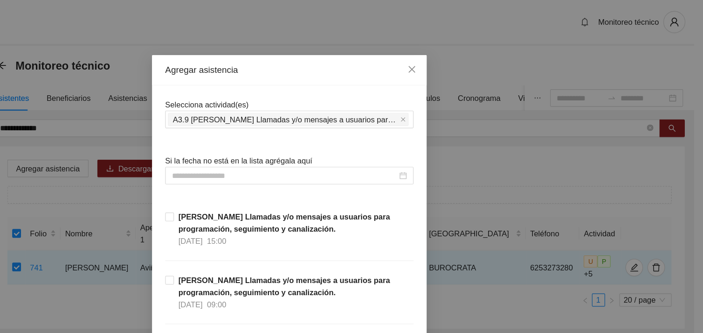
scroll to position [28, 0]
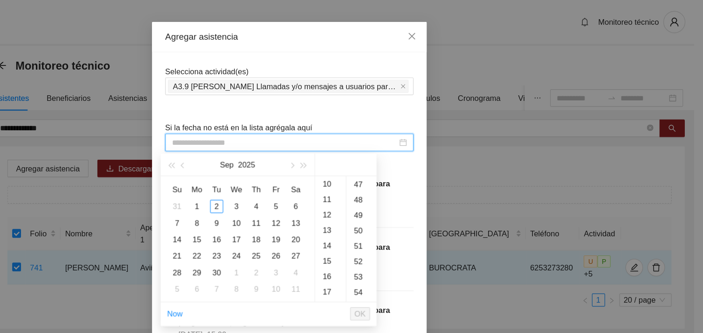
click at [397, 122] on input at bounding box center [347, 121] width 191 height 10
click at [292, 178] on div "2" at bounding box center [290, 174] width 11 height 11
click at [409, 184] on div "47" at bounding box center [413, 183] width 26 height 13
type input "**********"
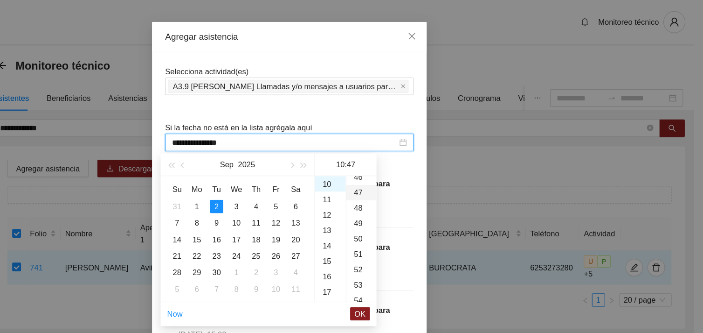
scroll to position [613, 0]
click at [414, 266] on span "OK" at bounding box center [411, 266] width 9 height 10
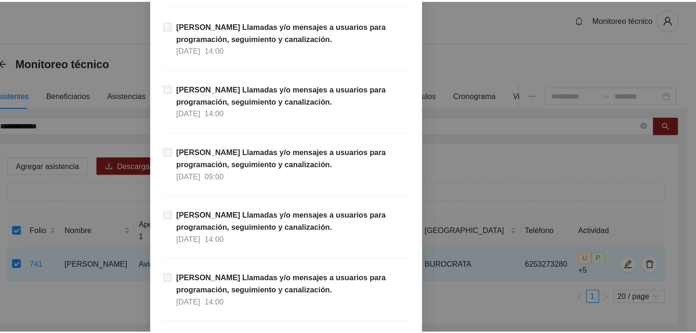
scroll to position [9520, 0]
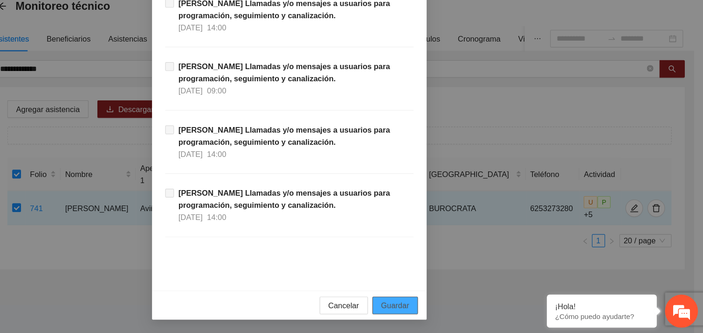
click at [439, 305] on span "Guardar" at bounding box center [442, 309] width 24 height 10
